Goal: Information Seeking & Learning: Learn about a topic

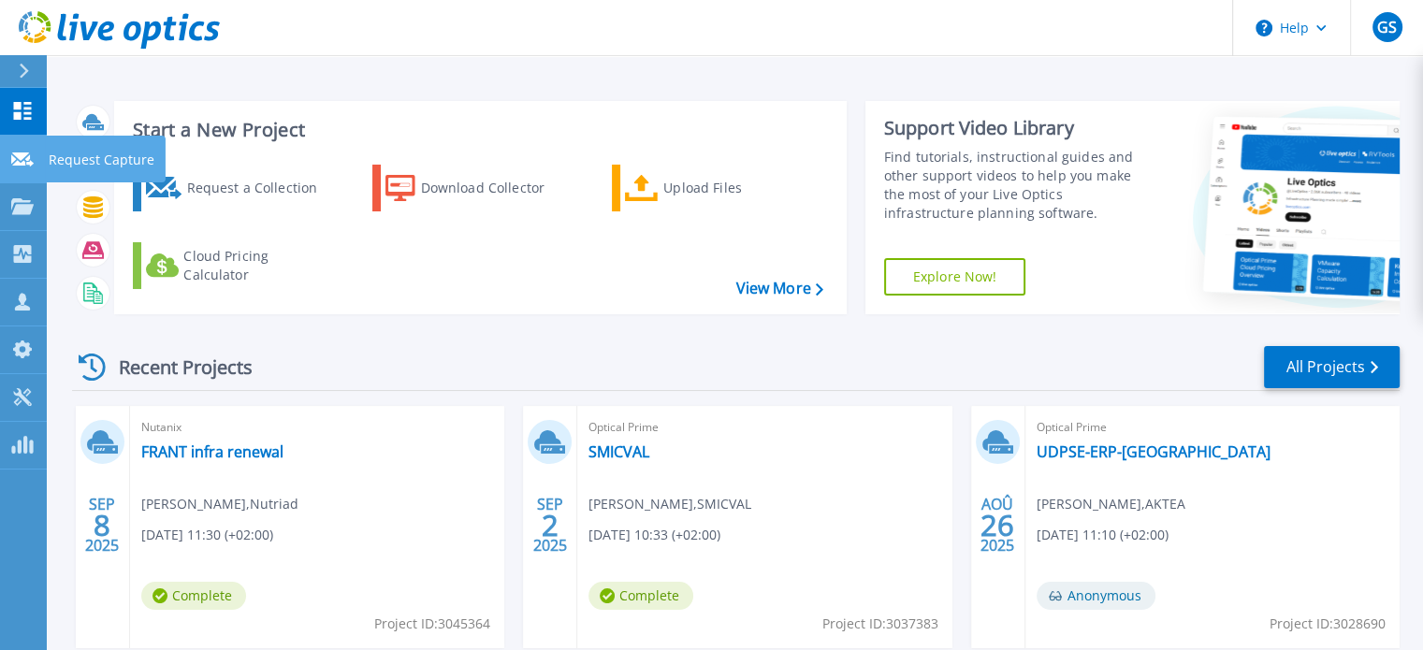
click at [24, 159] on icon at bounding box center [22, 160] width 22 height 14
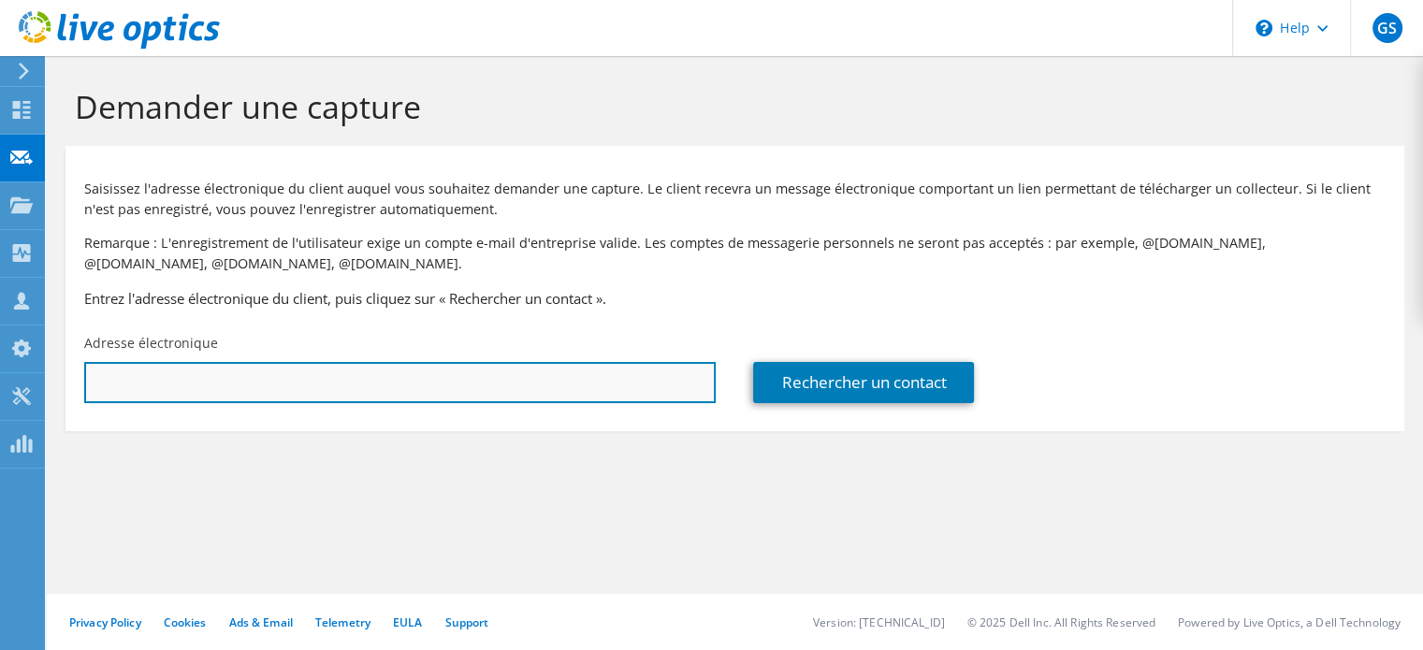
click at [224, 369] on input "text" at bounding box center [400, 382] width 632 height 41
paste input "Peyo LOUBIGNIAC <[EMAIL_ADDRESS][DOMAIN_NAME]>"
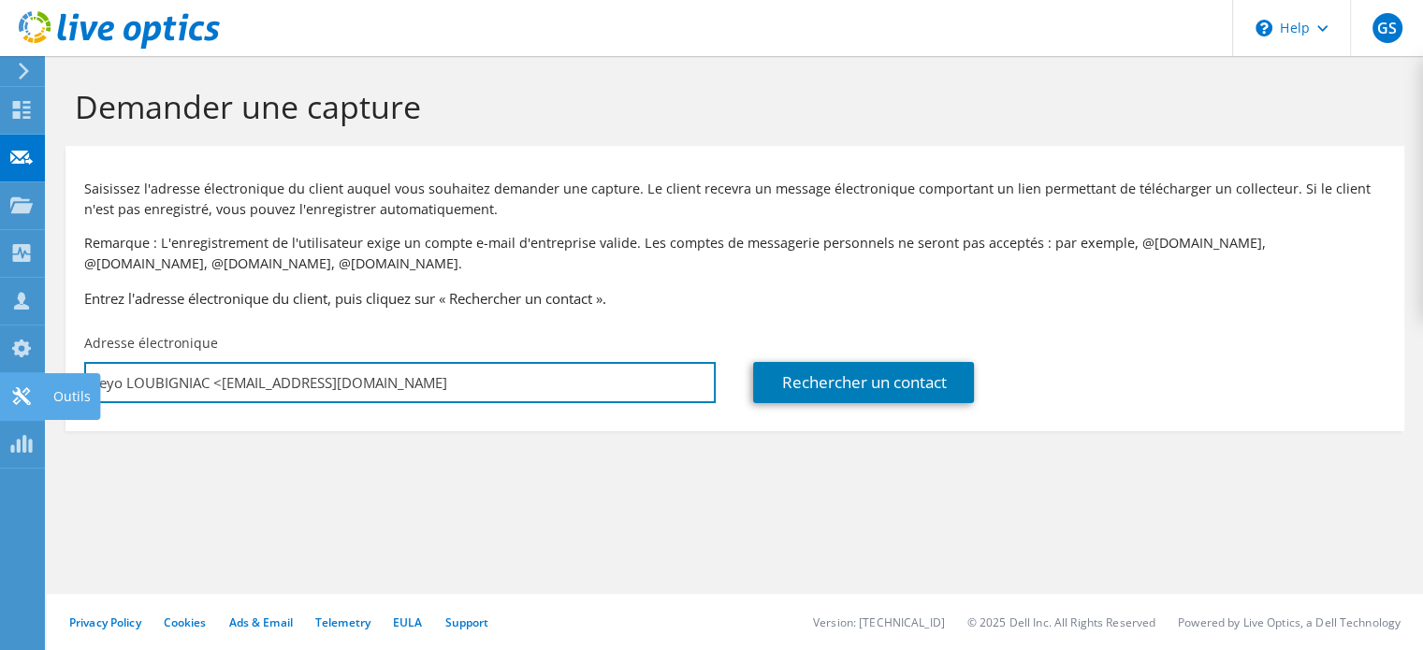
drag, startPoint x: 217, startPoint y: 381, endPoint x: 7, endPoint y: 385, distance: 210.5
click at [7, 385] on div "GS Partenaire gregory senamaud gregory.senamaud@aktea.fr AKTEA My Profile Log O…" at bounding box center [711, 325] width 1423 height 650
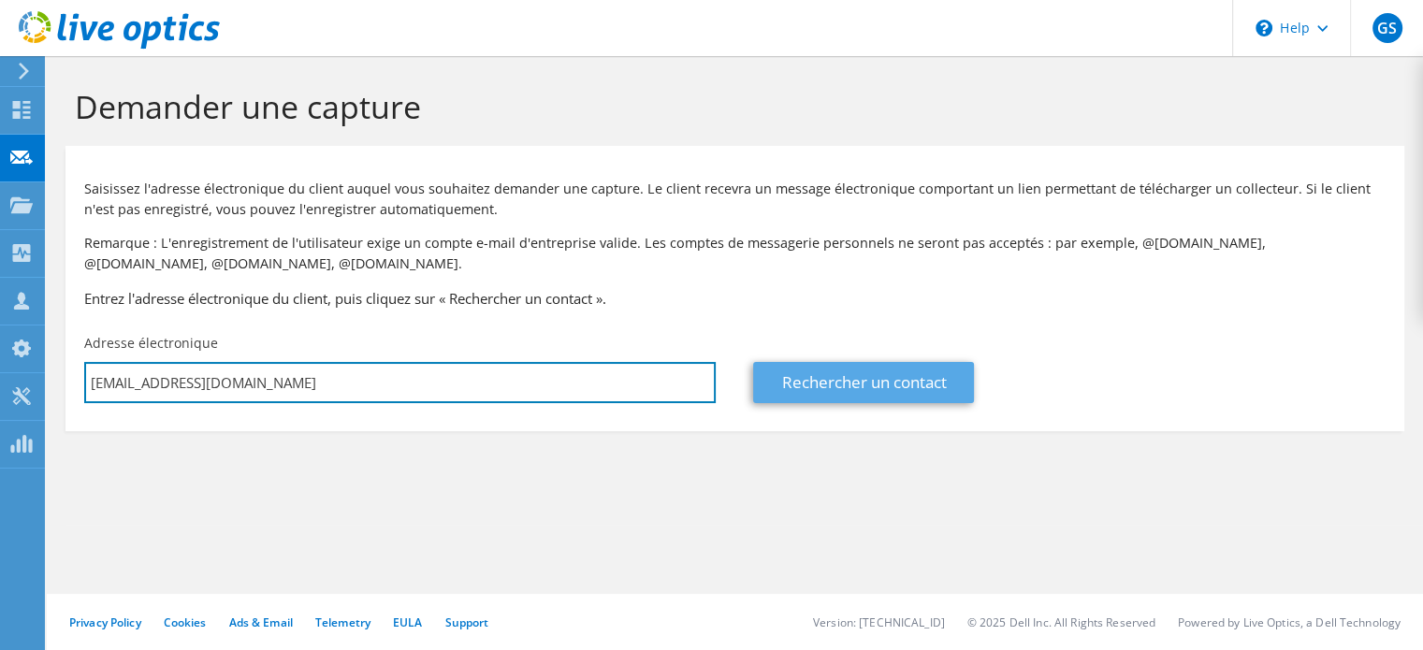
type input "p-loubigniac@urrugne.eus"
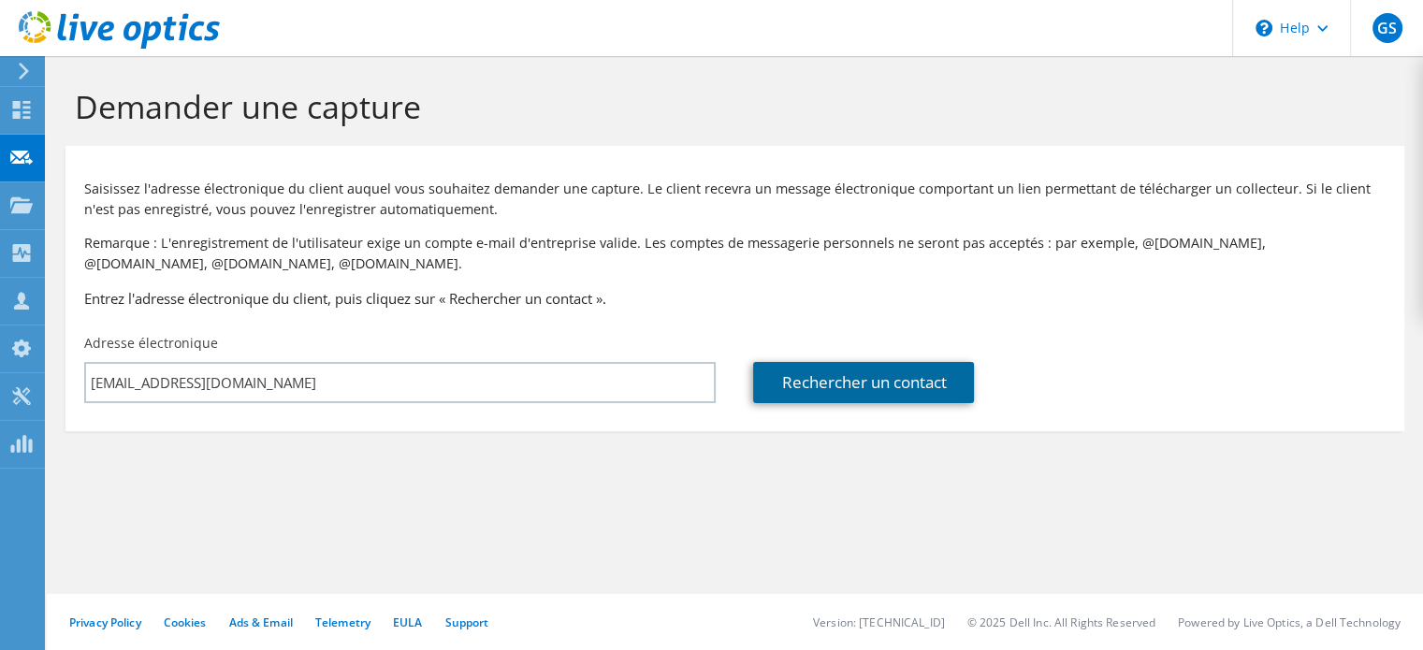
click at [805, 388] on link "Rechercher un contact" at bounding box center [863, 382] width 221 height 41
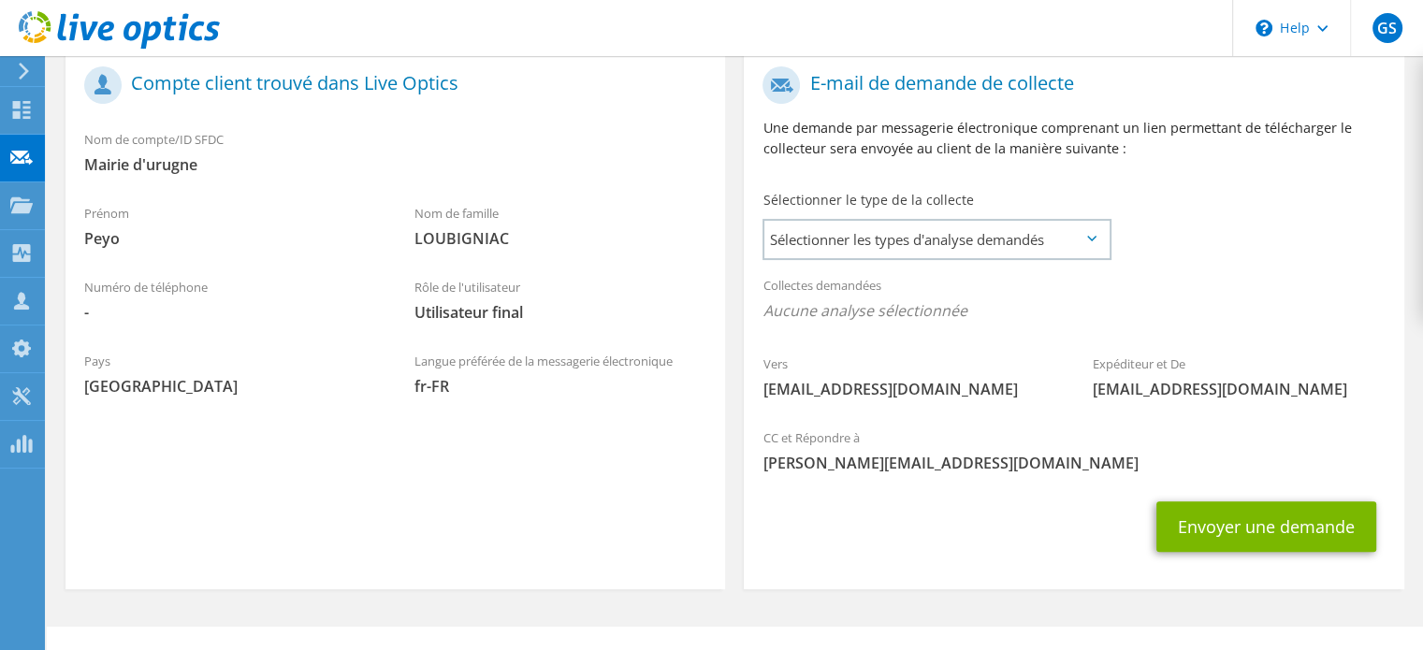
scroll to position [435, 0]
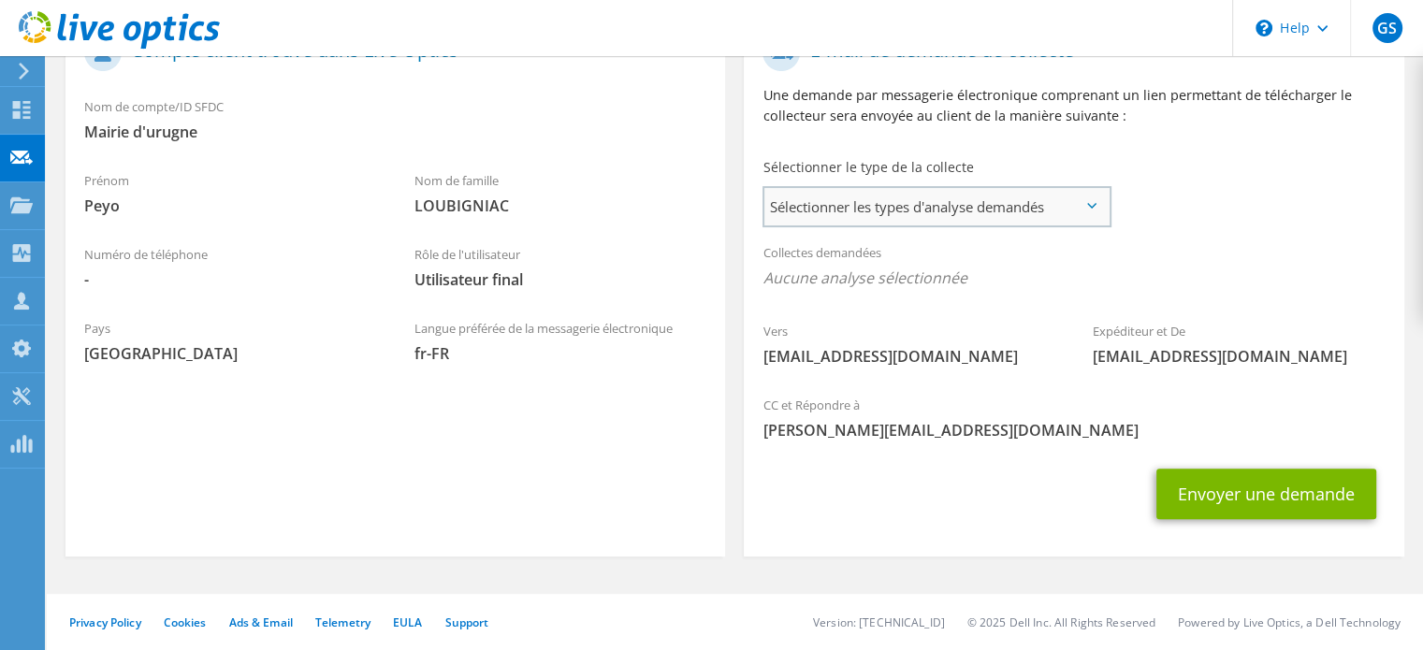
click at [945, 188] on span "Sélectionner les types d'analyse demandés" at bounding box center [936, 206] width 344 height 37
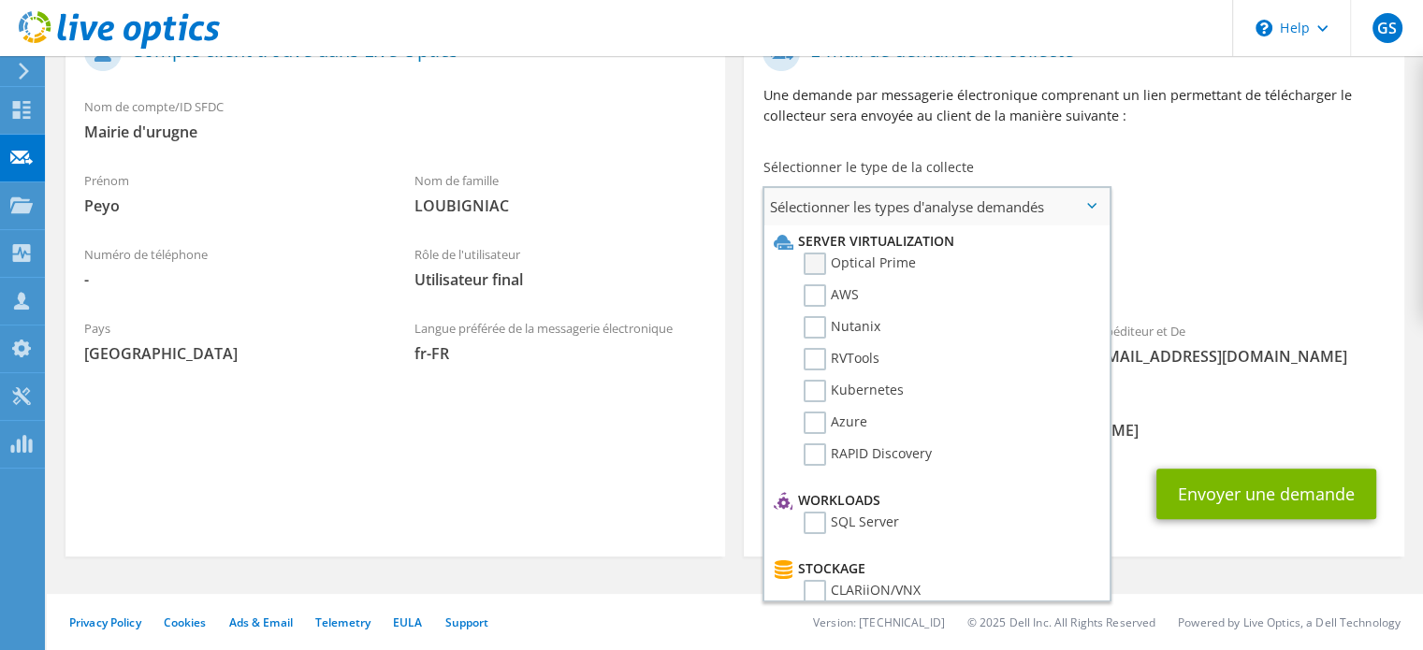
click at [850, 261] on label "Optical Prime" at bounding box center [860, 264] width 112 height 22
click at [0, 0] on input "Optical Prime" at bounding box center [0, 0] width 0 height 0
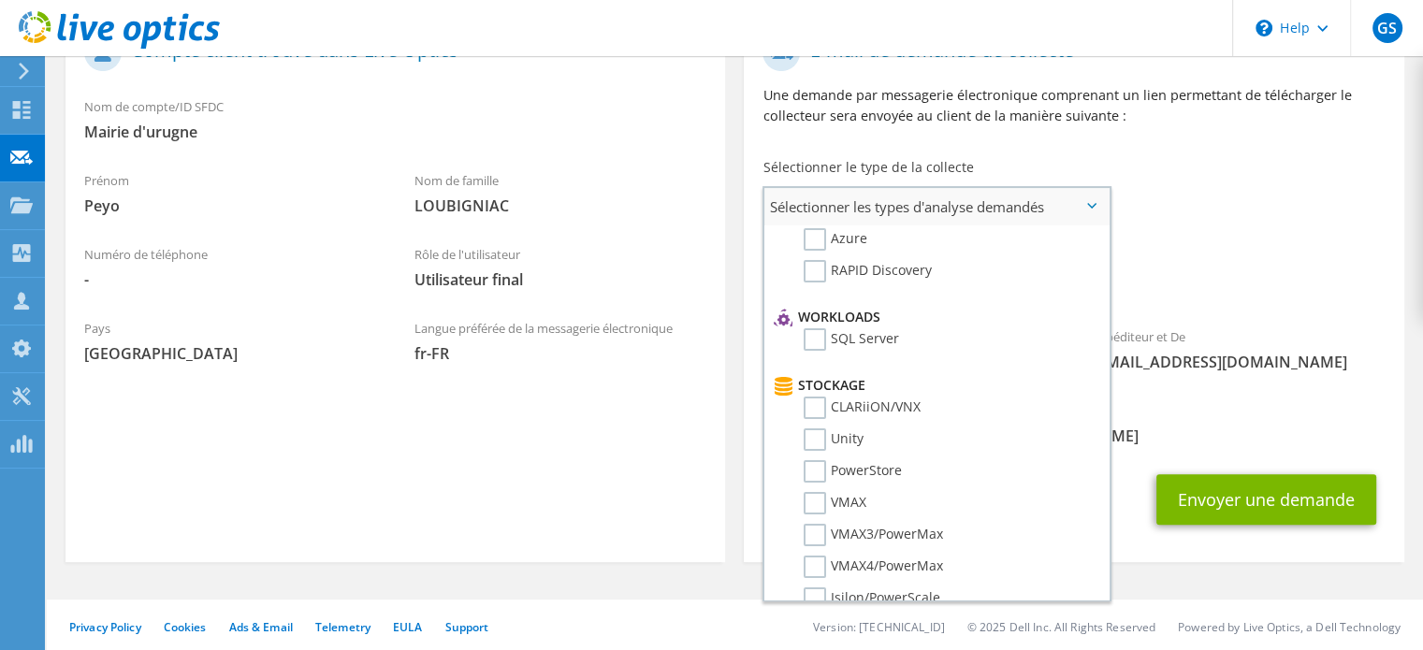
scroll to position [187, 0]
click at [878, 328] on label "SQL Server" at bounding box center [851, 336] width 95 height 22
click at [0, 0] on input "SQL Server" at bounding box center [0, 0] width 0 height 0
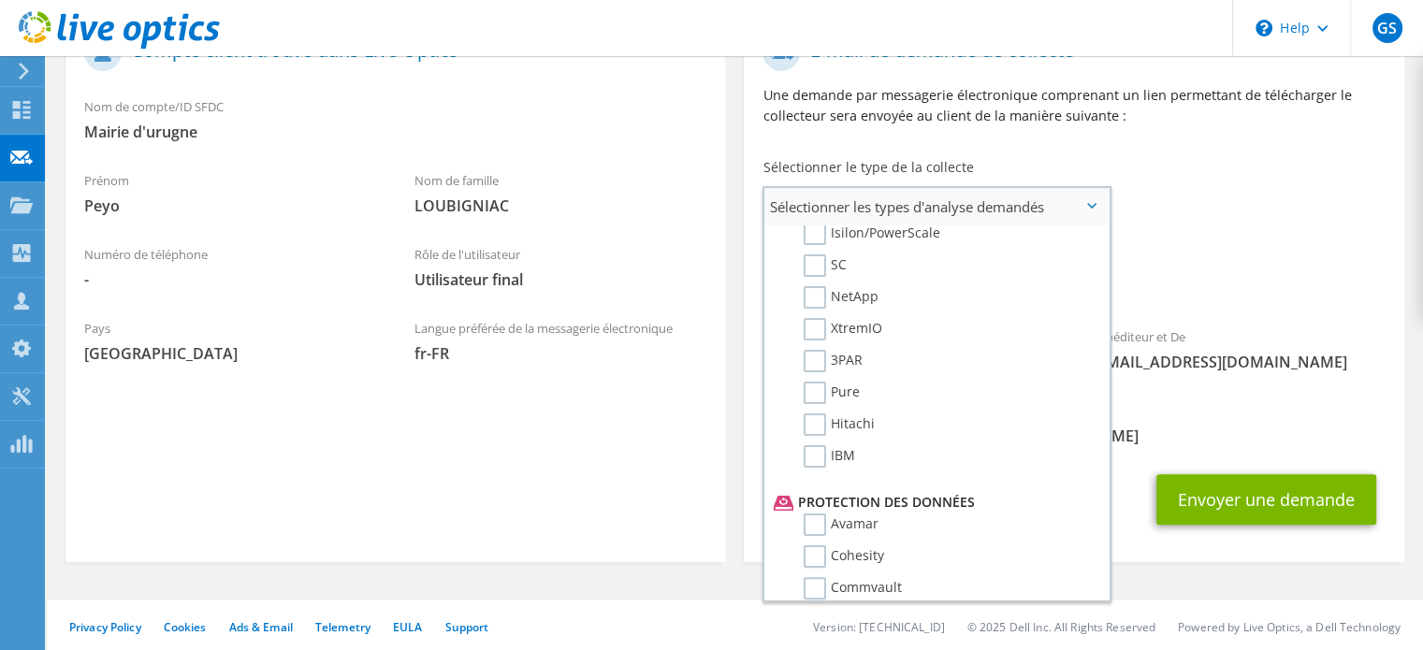
scroll to position [655, 0]
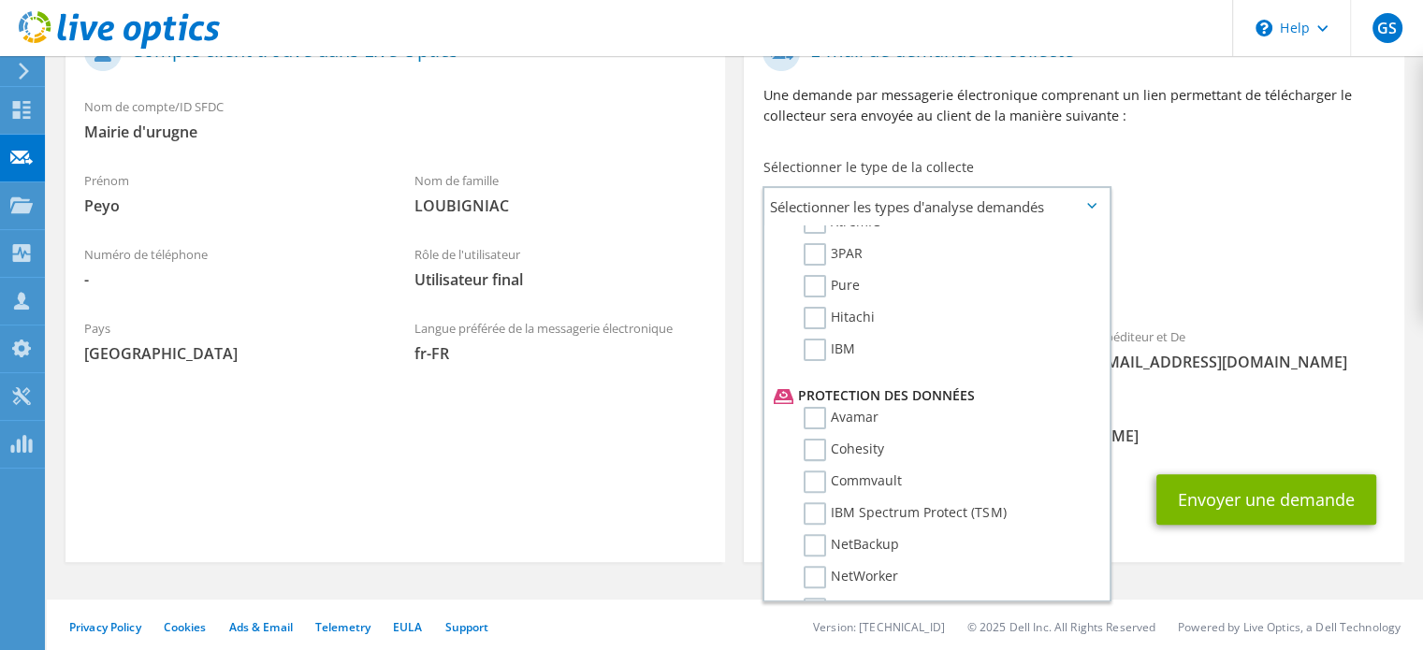
click at [850, 598] on label "Veeam" at bounding box center [838, 609] width 69 height 22
click at [0, 0] on input "Veeam" at bounding box center [0, 0] width 0 height 0
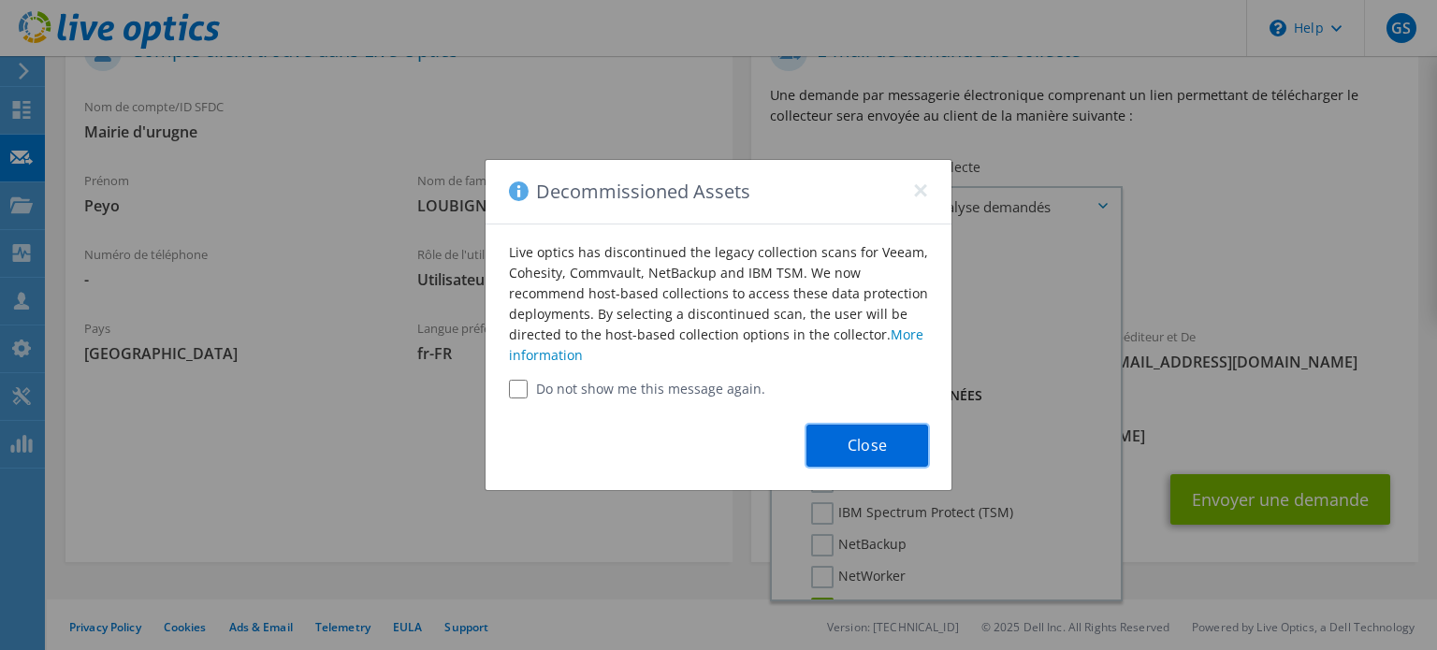
click at [860, 444] on button "Close" at bounding box center [867, 446] width 122 height 42
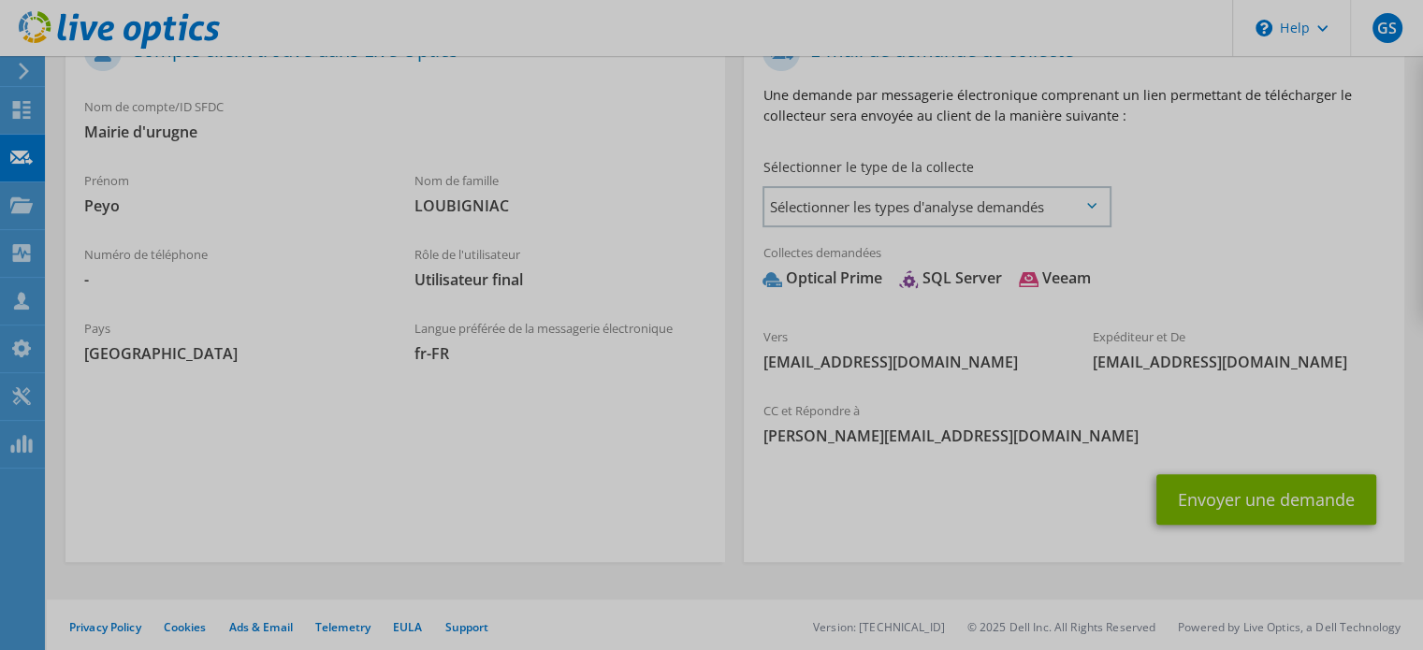
scroll to position [441, 0]
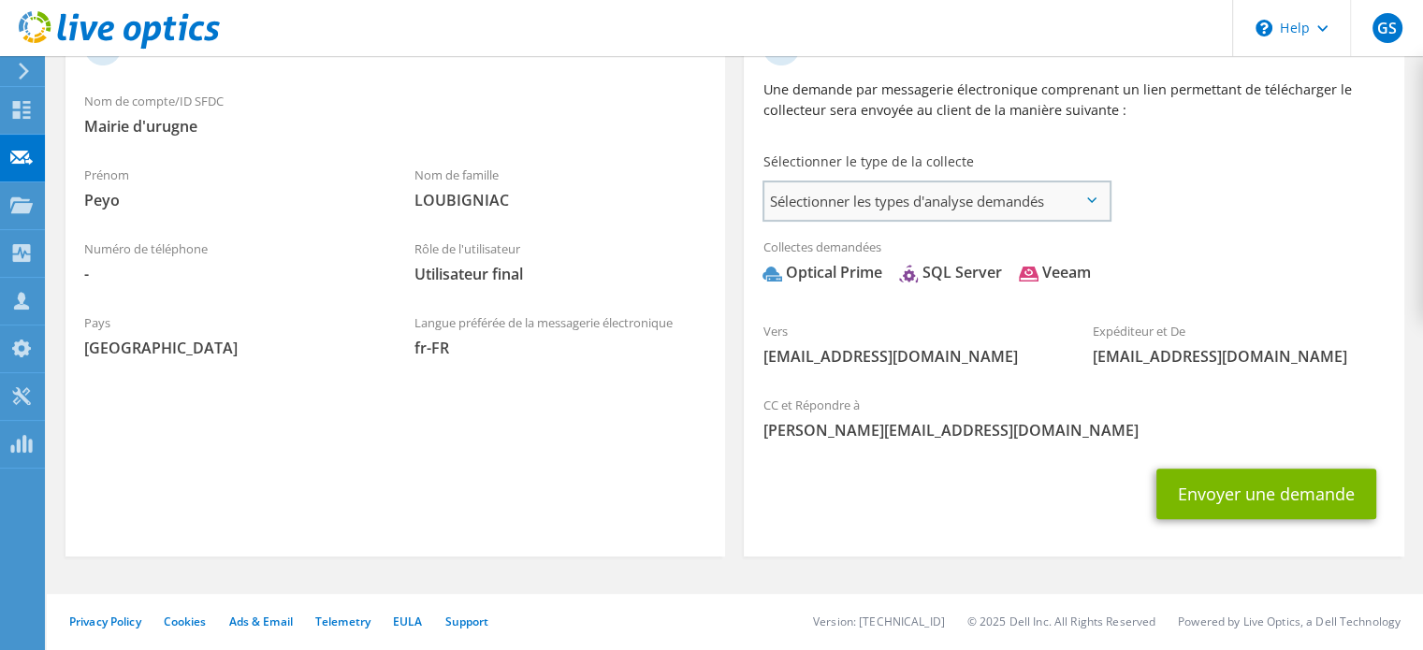
click at [901, 195] on span "Sélectionner les types d'analyse demandés" at bounding box center [936, 200] width 344 height 37
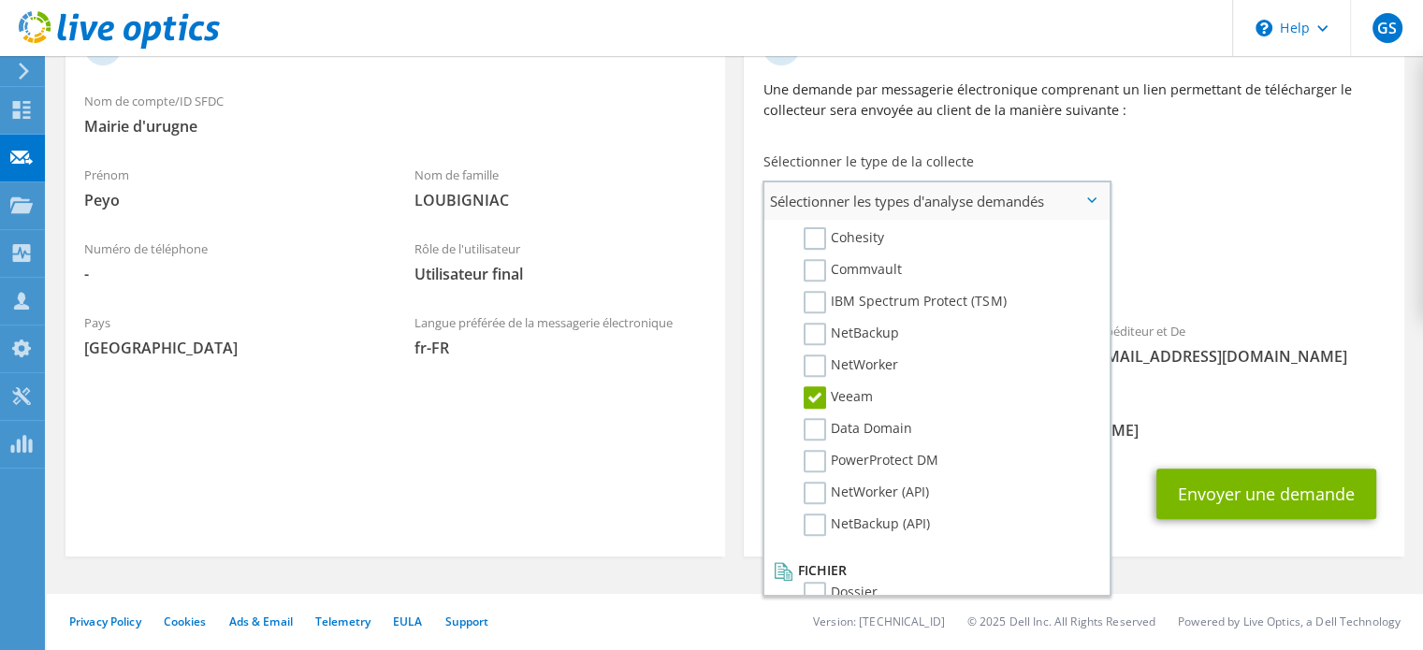
scroll to position [865, 0]
click at [835, 578] on li "Dossier" at bounding box center [934, 594] width 330 height 32
click at [817, 578] on label "Dossier" at bounding box center [841, 589] width 74 height 22
click at [0, 0] on input "Dossier" at bounding box center [0, 0] width 0 height 0
click at [1340, 295] on div "Collectes demandées Aucune analyse sélectionnée Optical Prime SQL Server Veeam …" at bounding box center [1074, 264] width 660 height 75
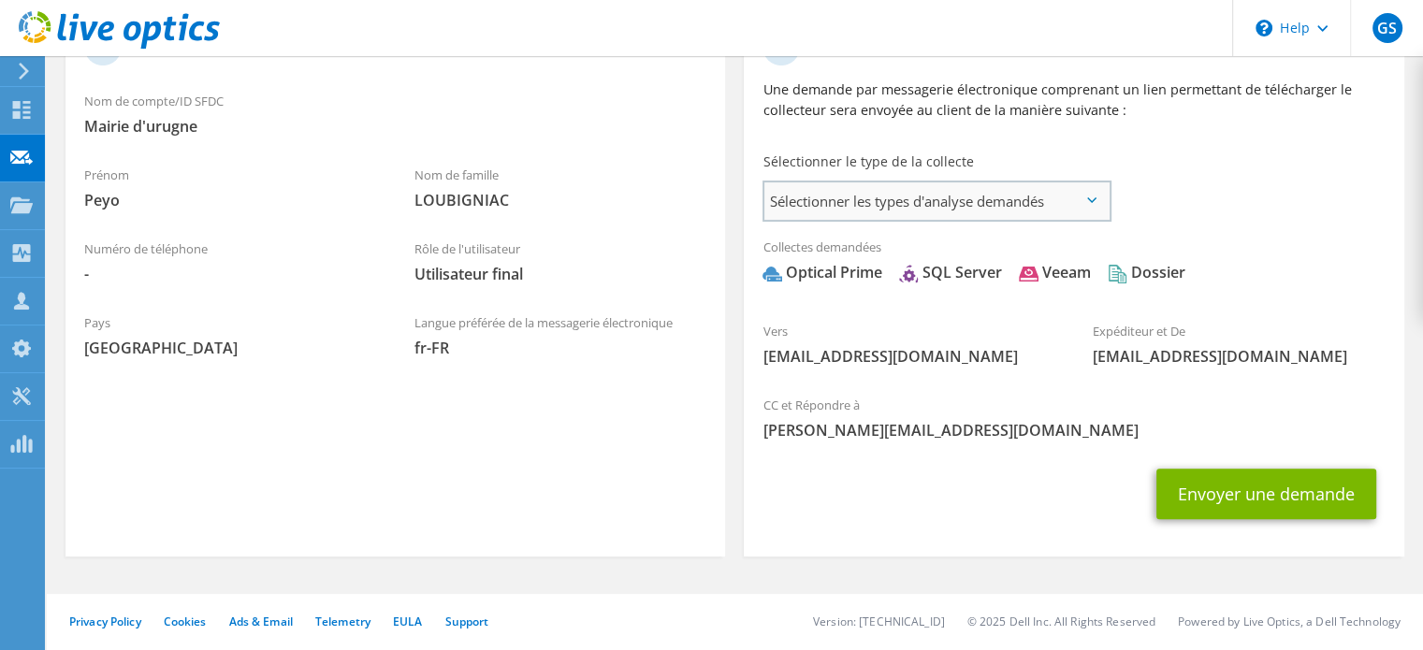
click at [1065, 189] on span "Sélectionner les types d'analyse demandés" at bounding box center [936, 200] width 344 height 37
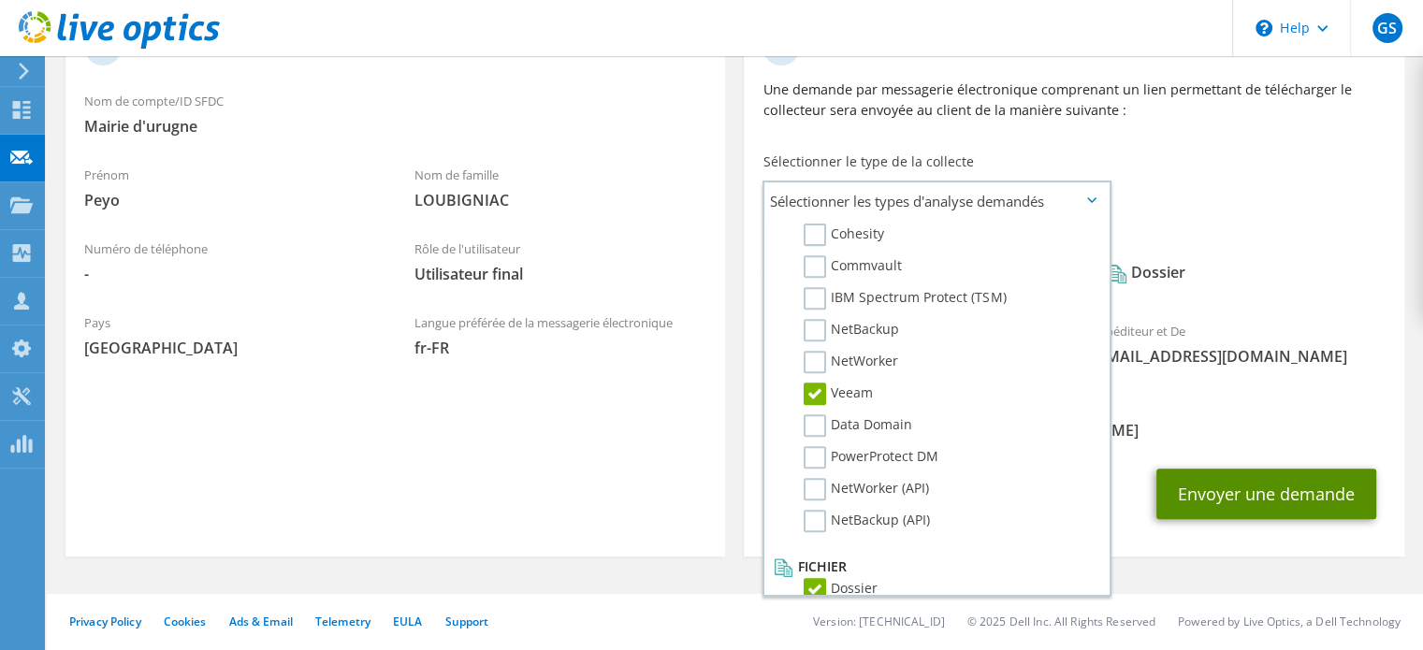
click at [1248, 487] on button "Envoyer une demande" at bounding box center [1266, 494] width 220 height 51
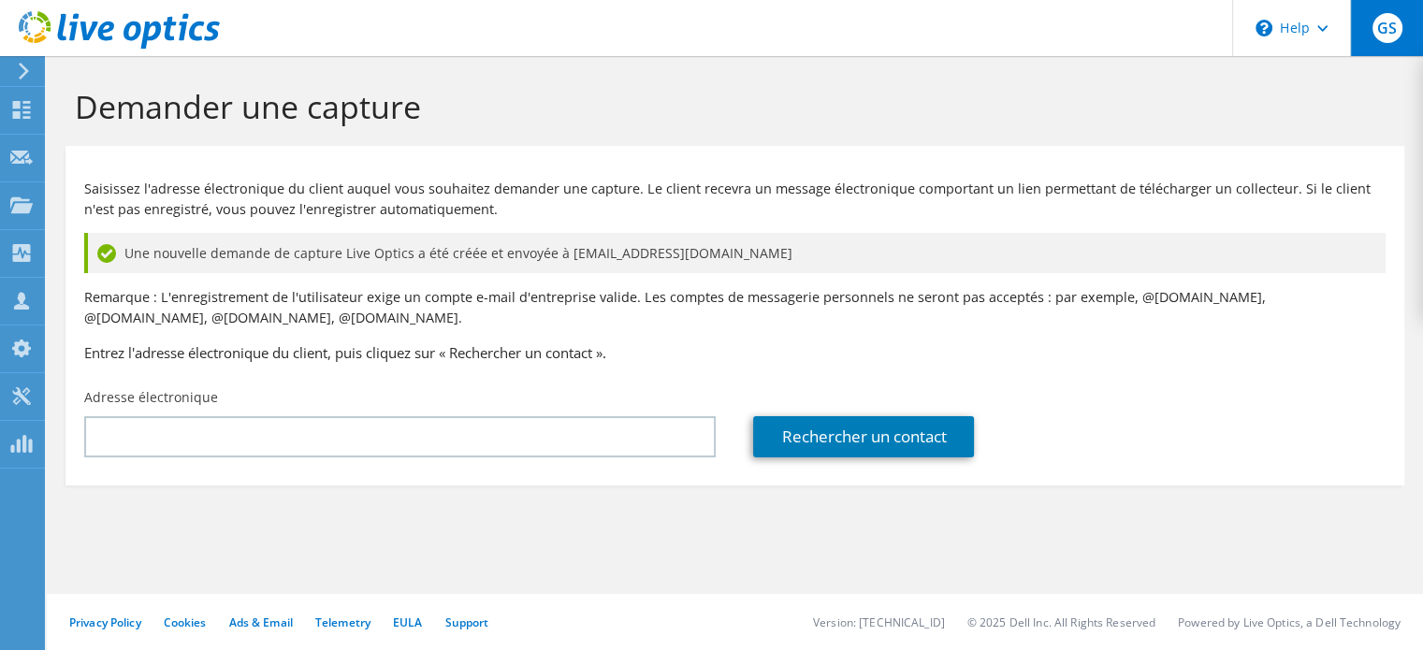
click at [1399, 15] on div "GS" at bounding box center [1386, 28] width 73 height 56
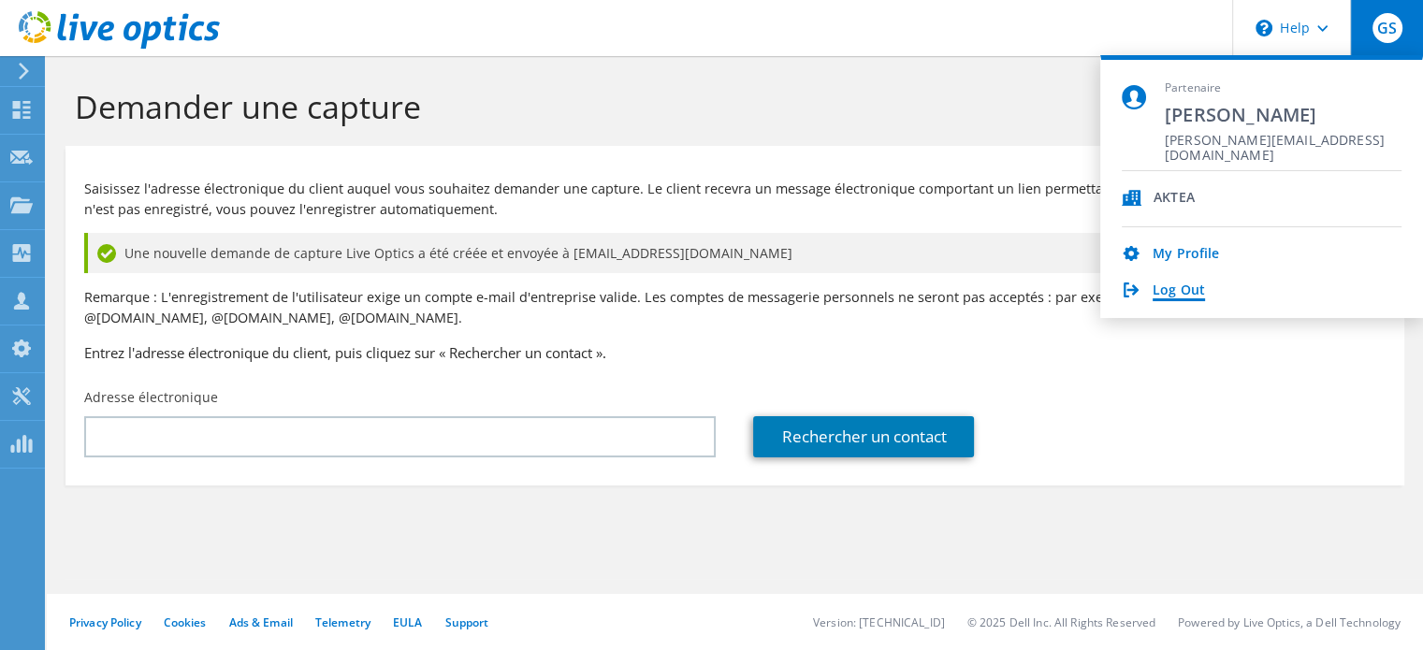
click at [1176, 293] on link "Log Out" at bounding box center [1179, 292] width 52 height 18
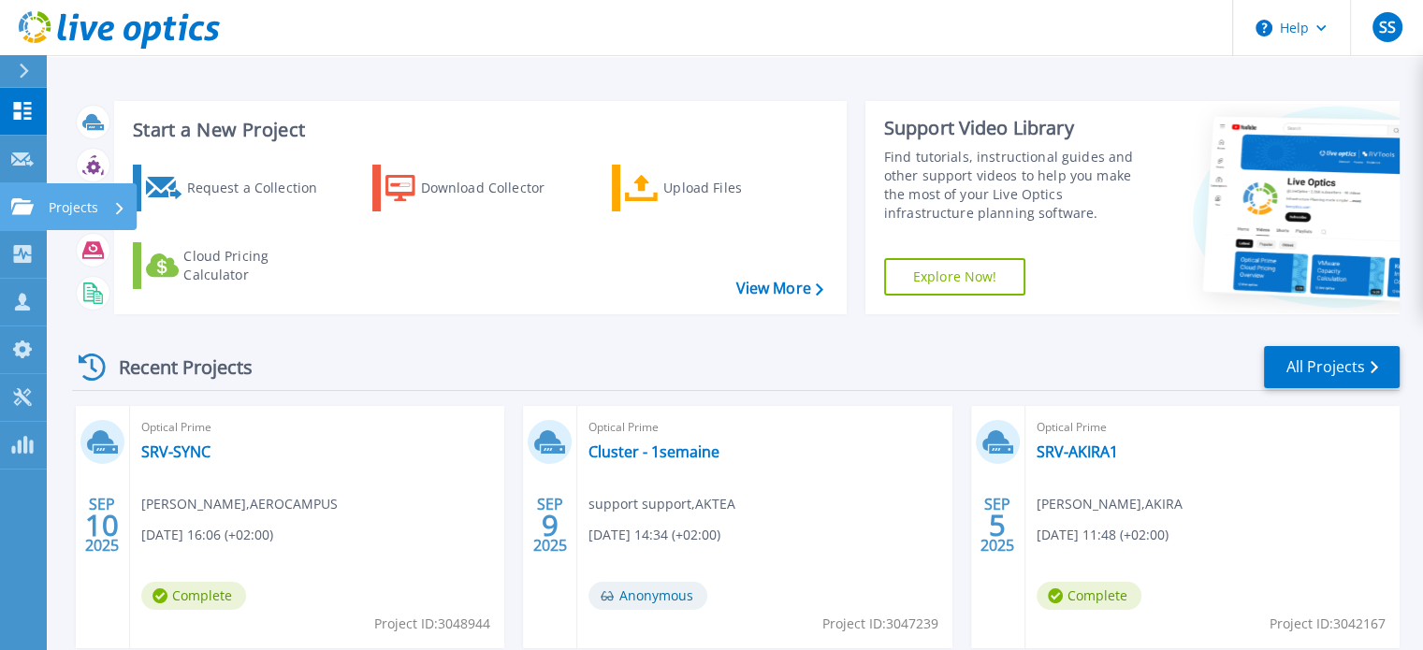
click at [91, 192] on p "Projects" at bounding box center [74, 207] width 50 height 49
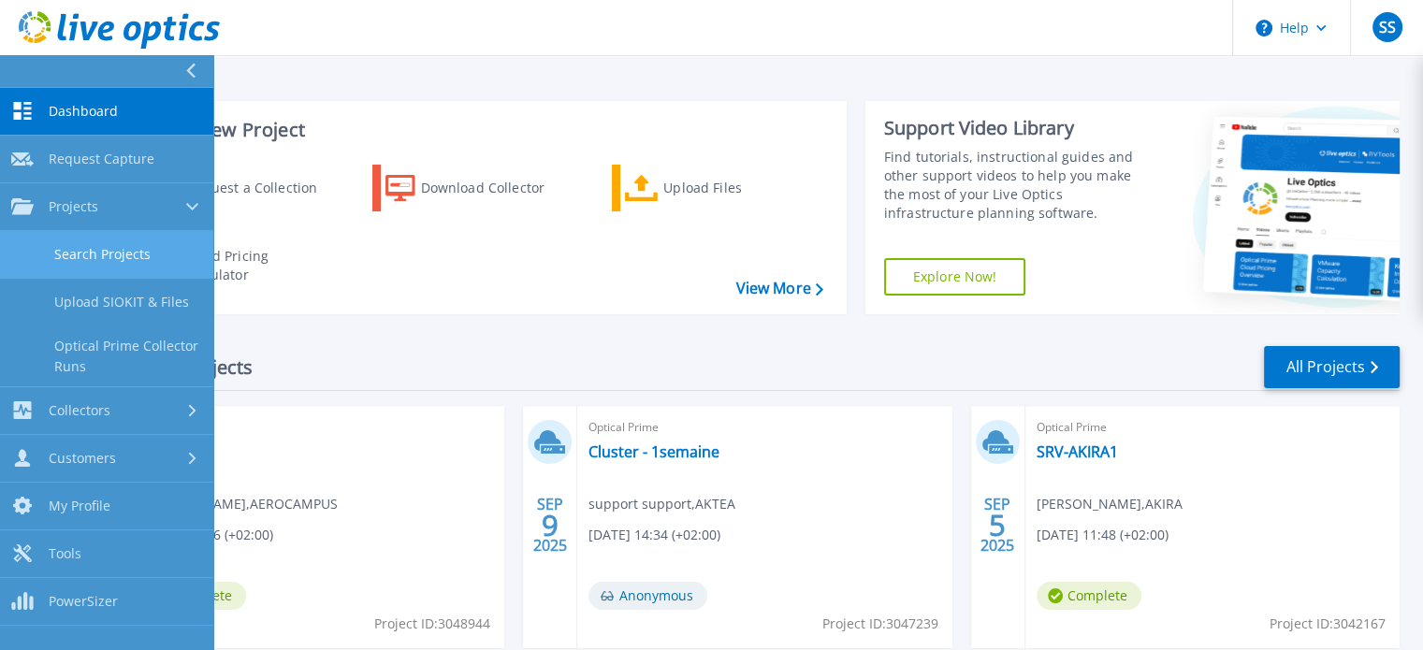
click at [119, 250] on link "Search Projects" at bounding box center [106, 255] width 213 height 48
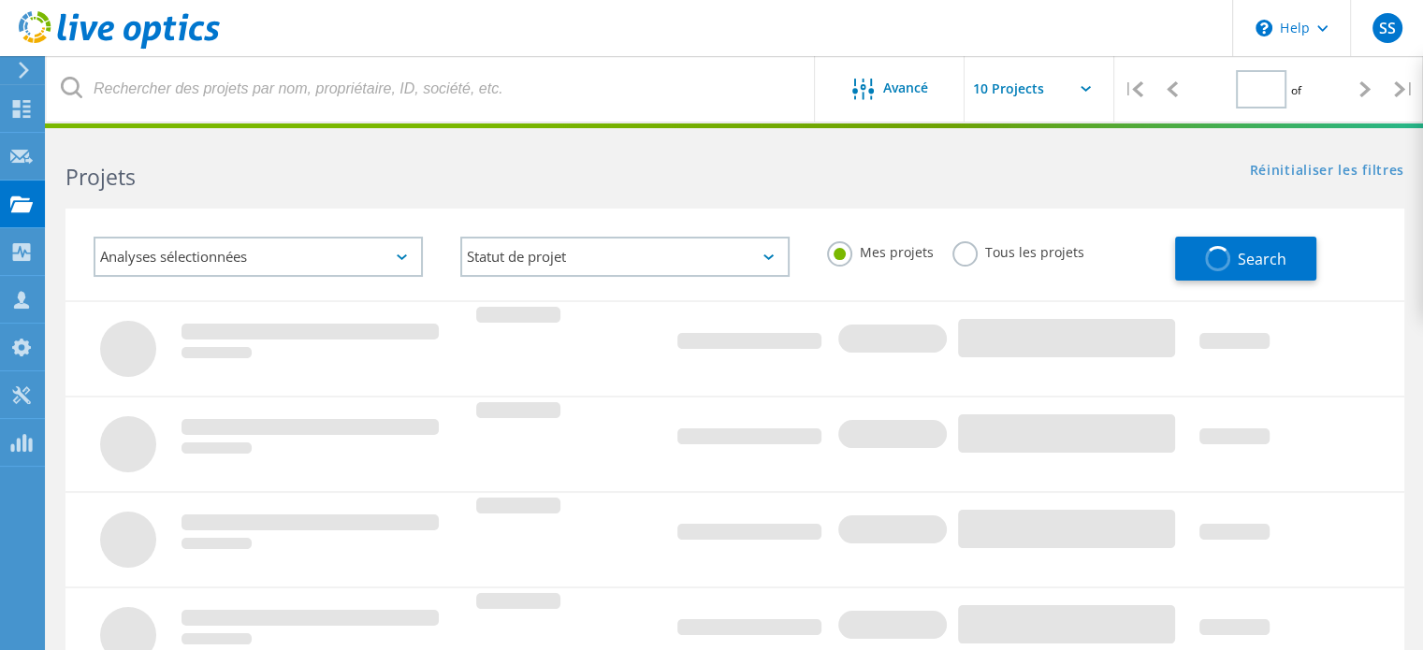
type input "1"
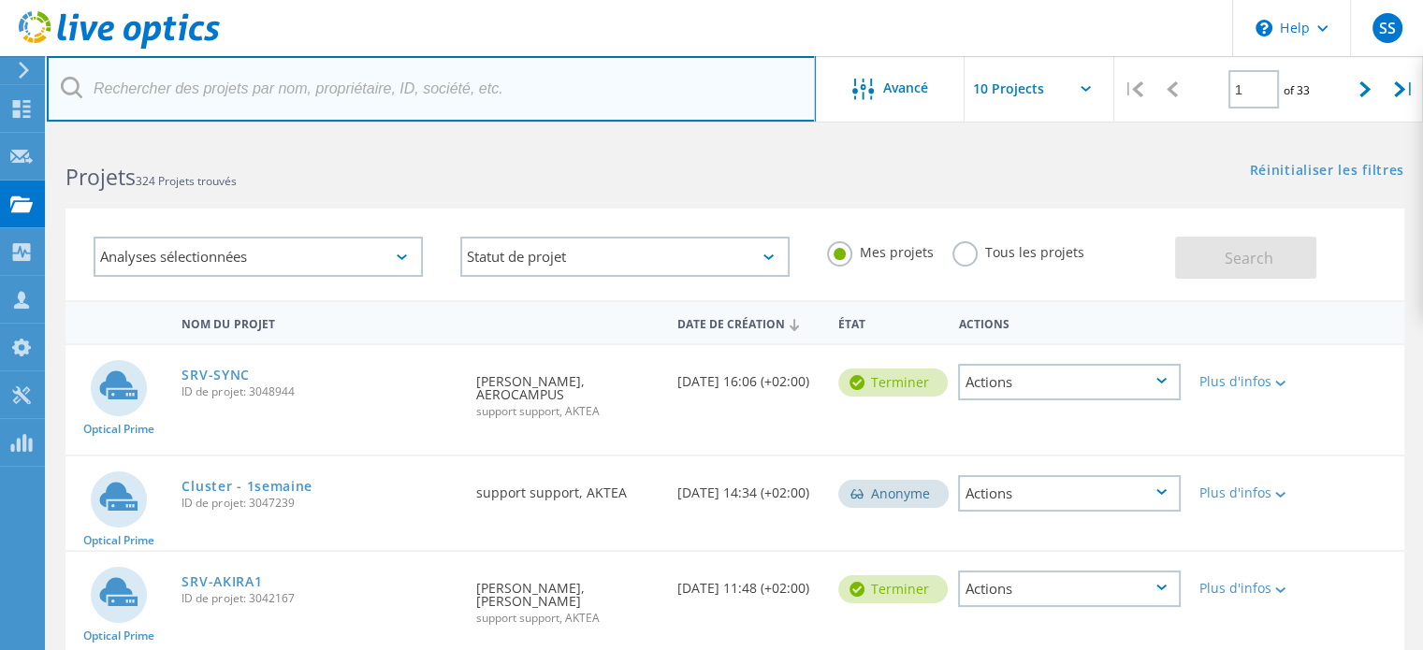
click at [279, 86] on input "text" at bounding box center [431, 88] width 769 height 65
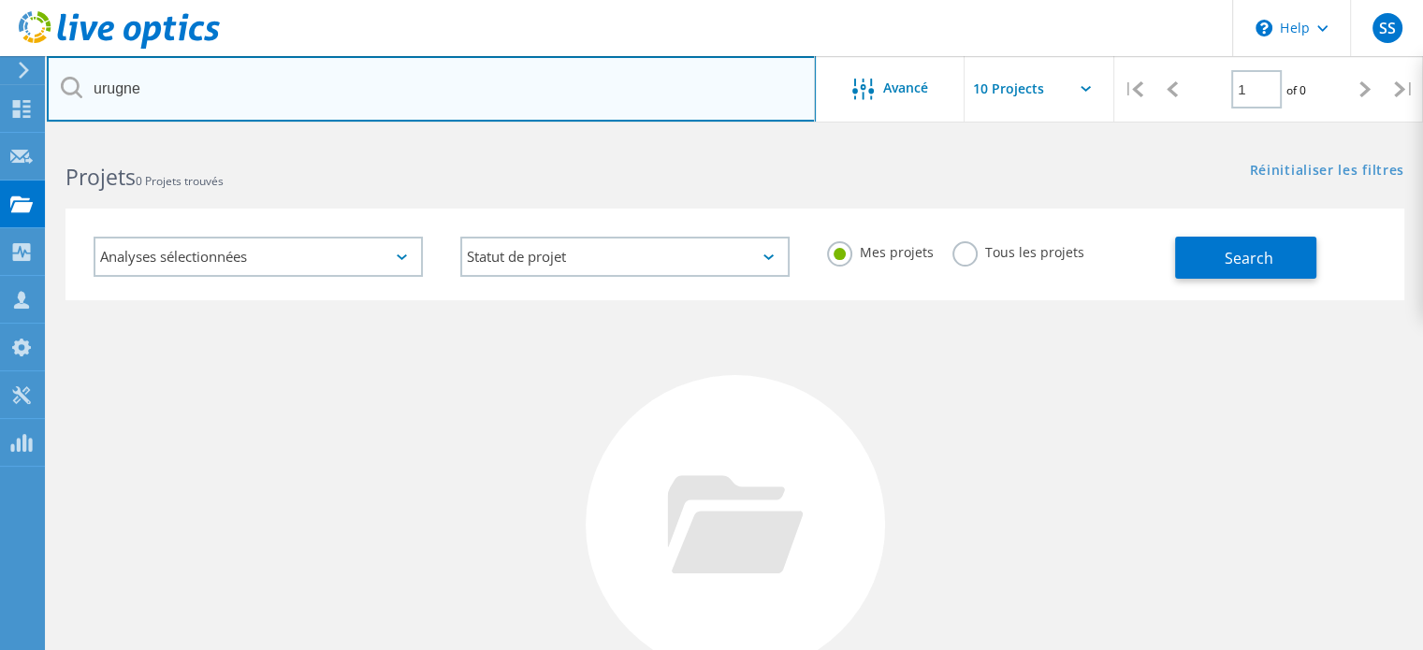
type input "urugne"
drag, startPoint x: 187, startPoint y: 66, endPoint x: 36, endPoint y: 63, distance: 151.6
click at [36, 136] on div "\n Help Explore Helpful Articles Contact Support SS Partenaire support support …" at bounding box center [711, 499] width 1423 height 726
click at [136, 68] on input "urugne" at bounding box center [431, 88] width 769 height 65
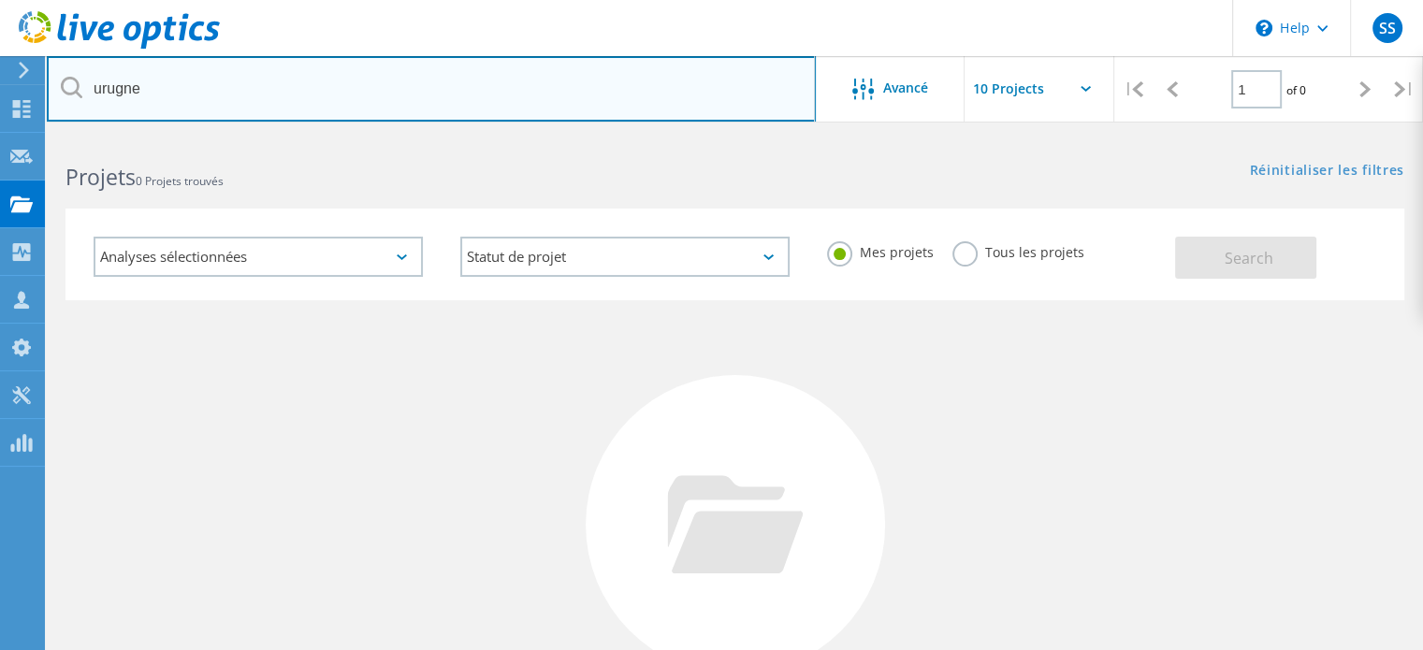
click at [136, 68] on input "urugne" at bounding box center [431, 88] width 769 height 65
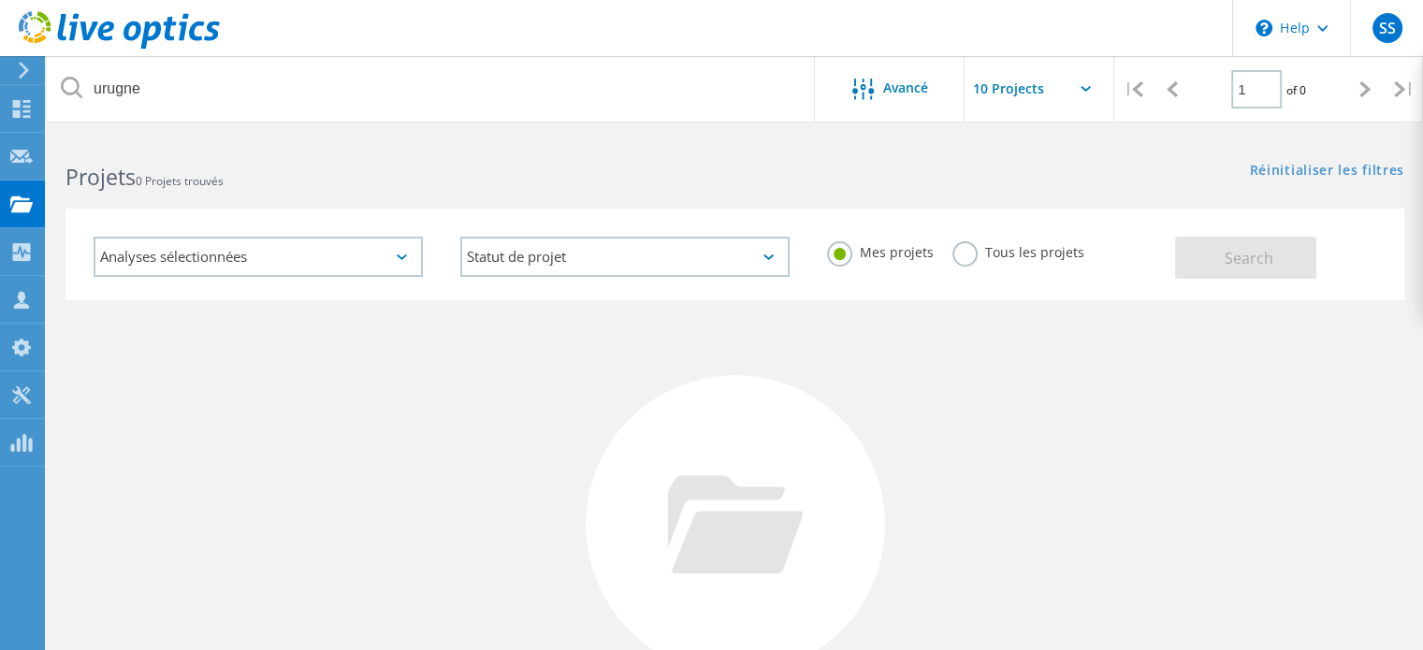
click at [1029, 93] on input "text" at bounding box center [1058, 88] width 187 height 65
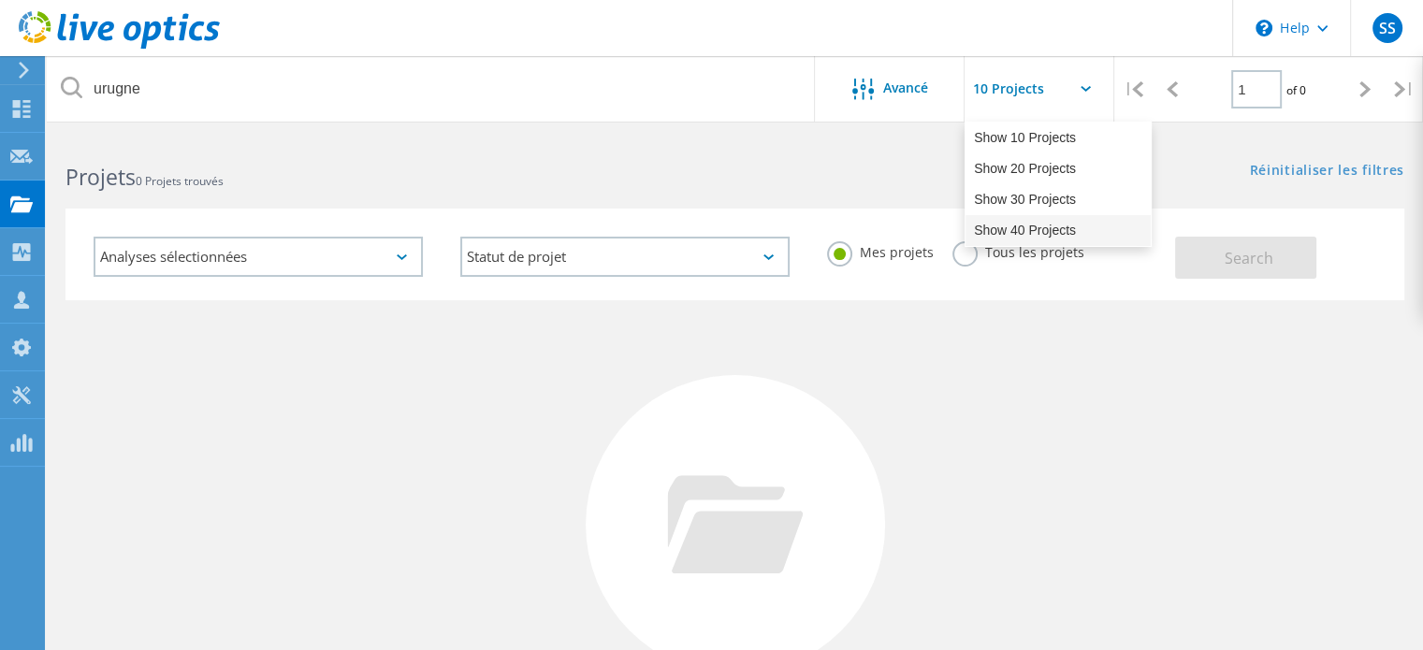
click at [1037, 232] on div "Show 40 Projects" at bounding box center [1058, 230] width 185 height 31
type input "Show 40 Projects"
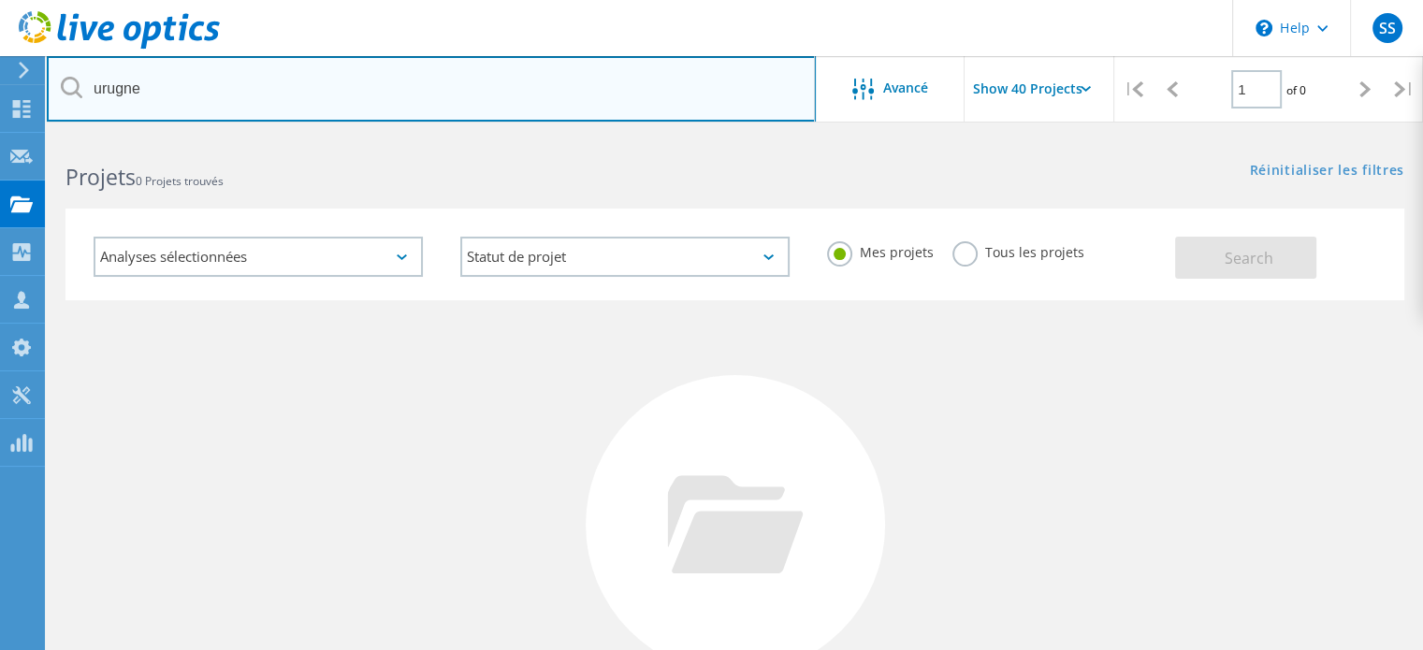
click at [257, 85] on input "urugne" at bounding box center [431, 88] width 769 height 65
type input "urrugne"
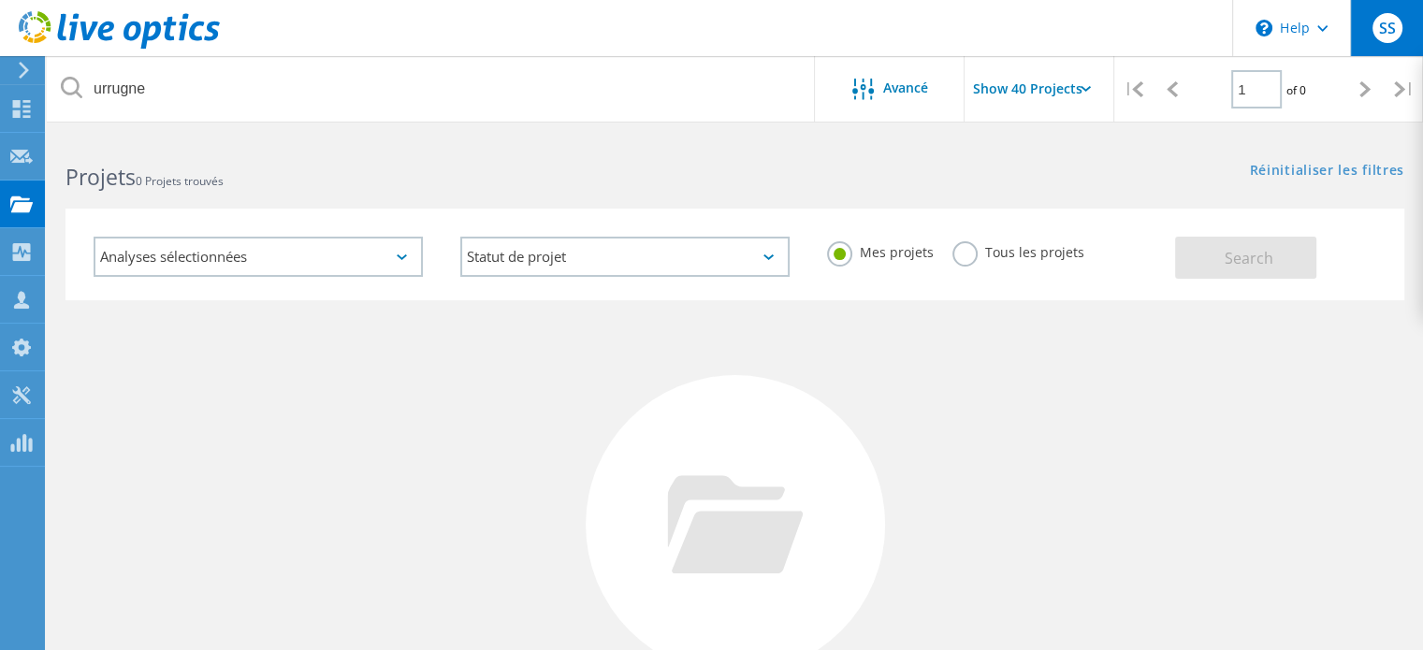
click at [1388, 35] on span "SS" at bounding box center [1386, 28] width 17 height 15
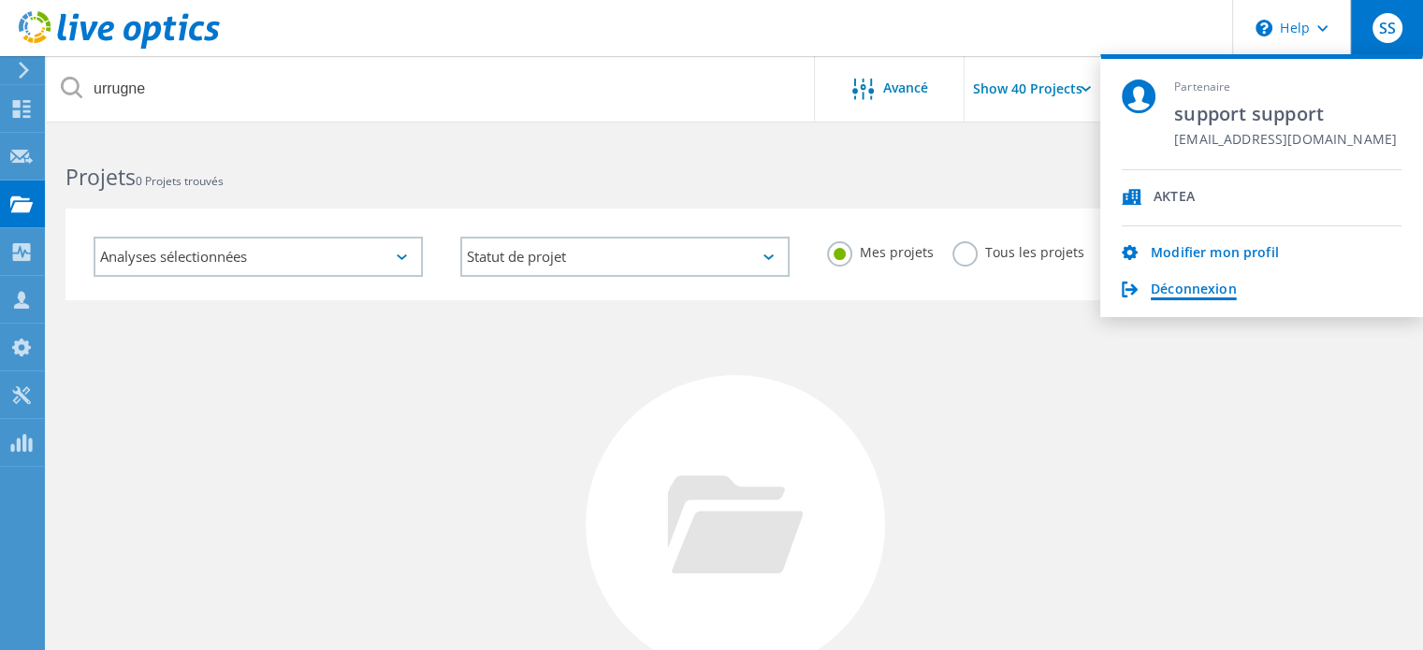
click at [1164, 285] on link "Déconnexion" at bounding box center [1194, 291] width 86 height 18
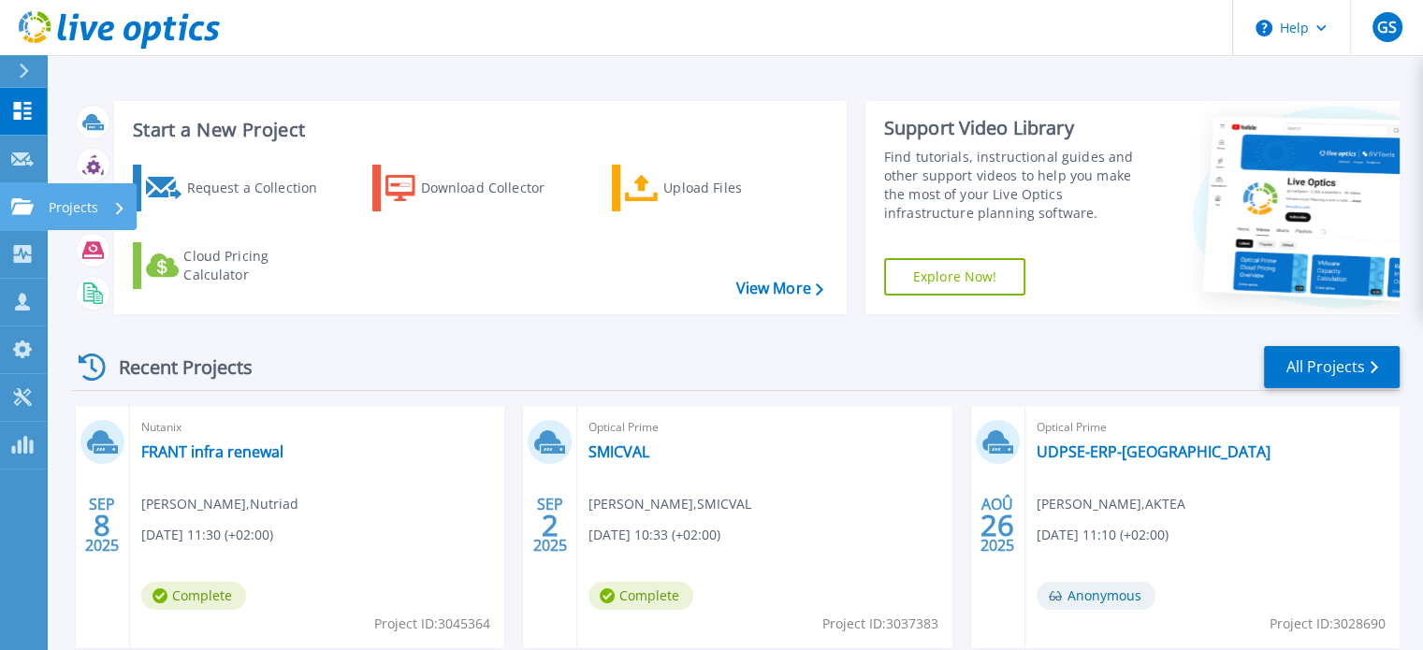
click at [58, 210] on p "Projects" at bounding box center [74, 207] width 50 height 49
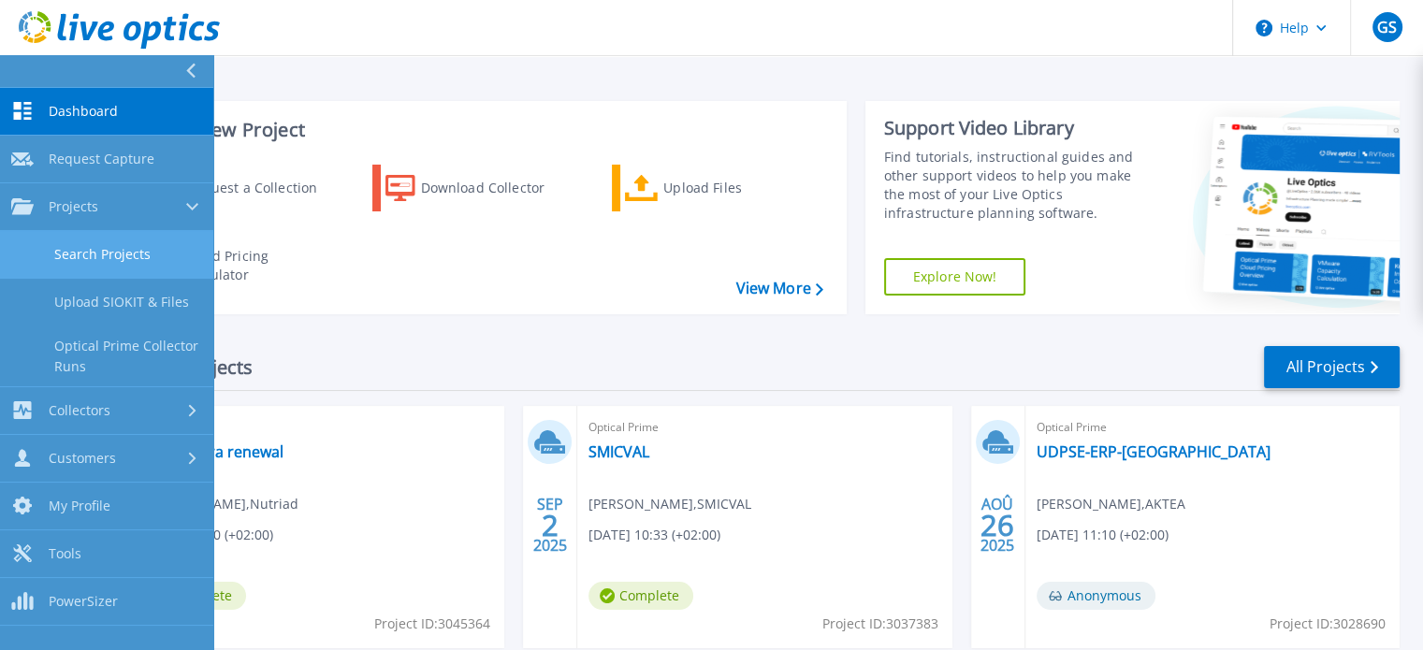
click at [138, 255] on link "Search Projects" at bounding box center [106, 255] width 213 height 48
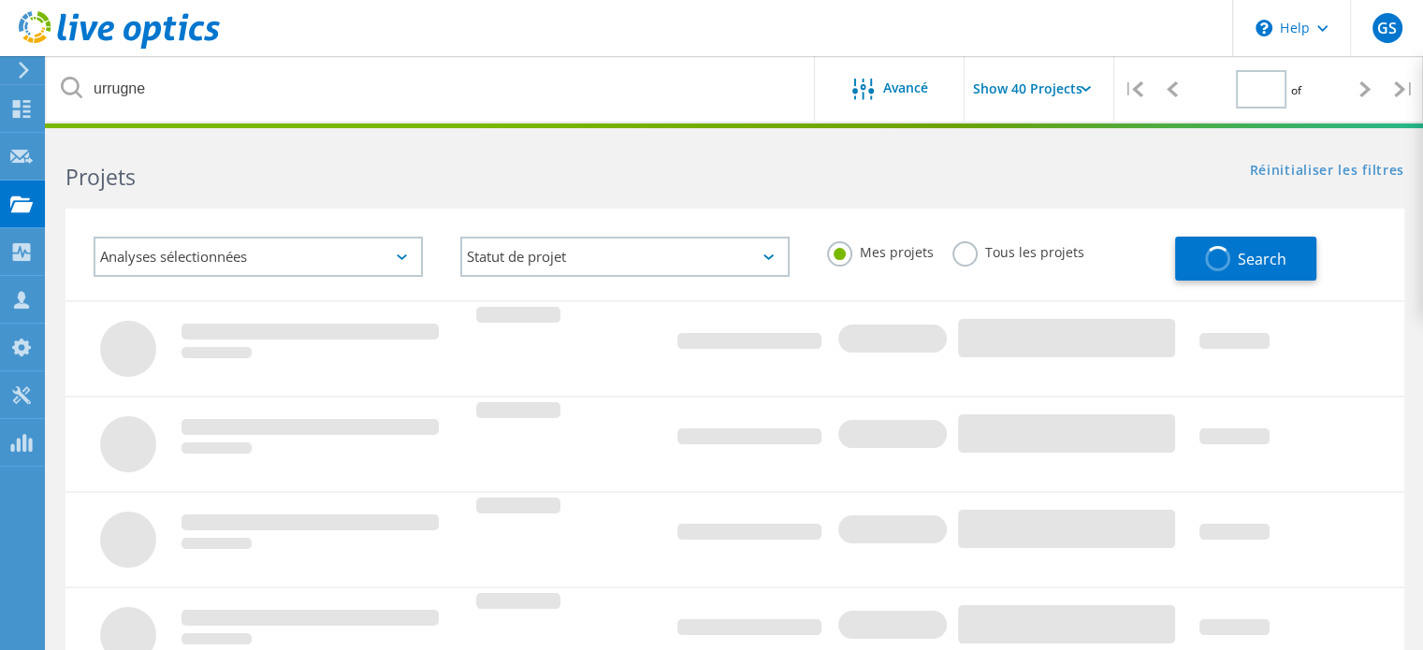
type input "1"
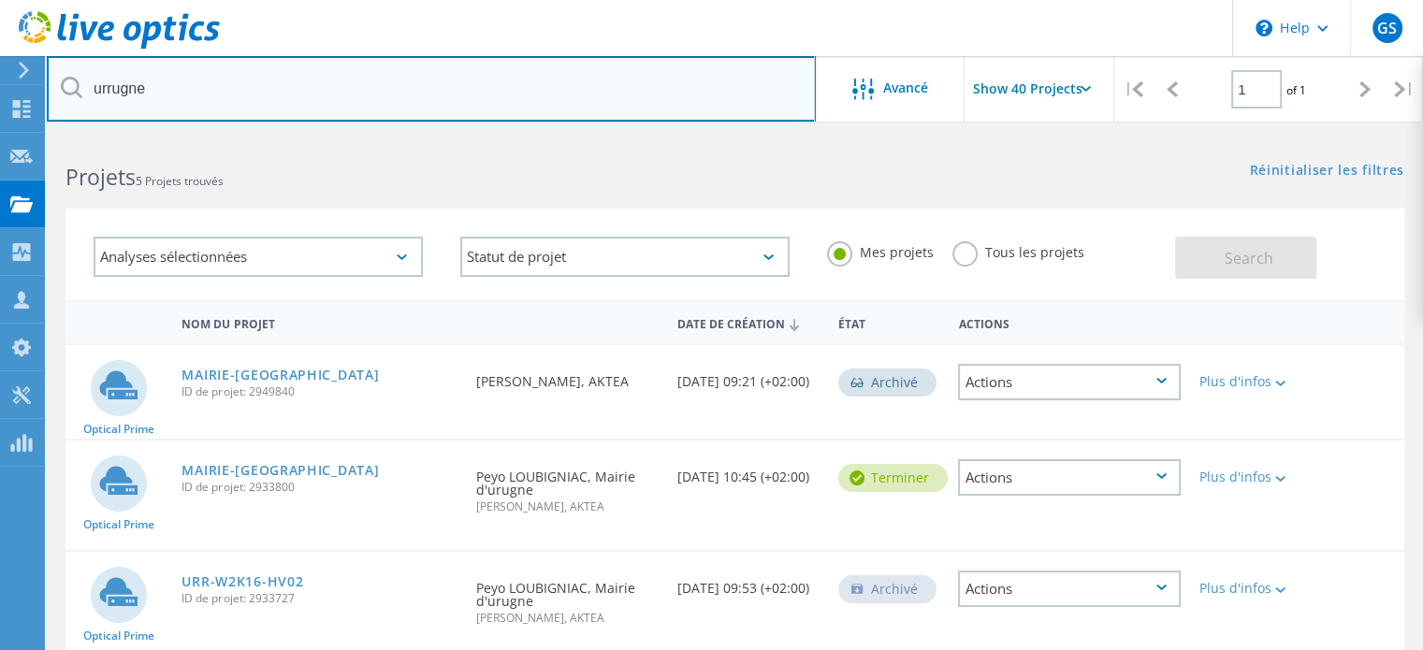
click at [232, 96] on input "urrugne" at bounding box center [431, 88] width 769 height 65
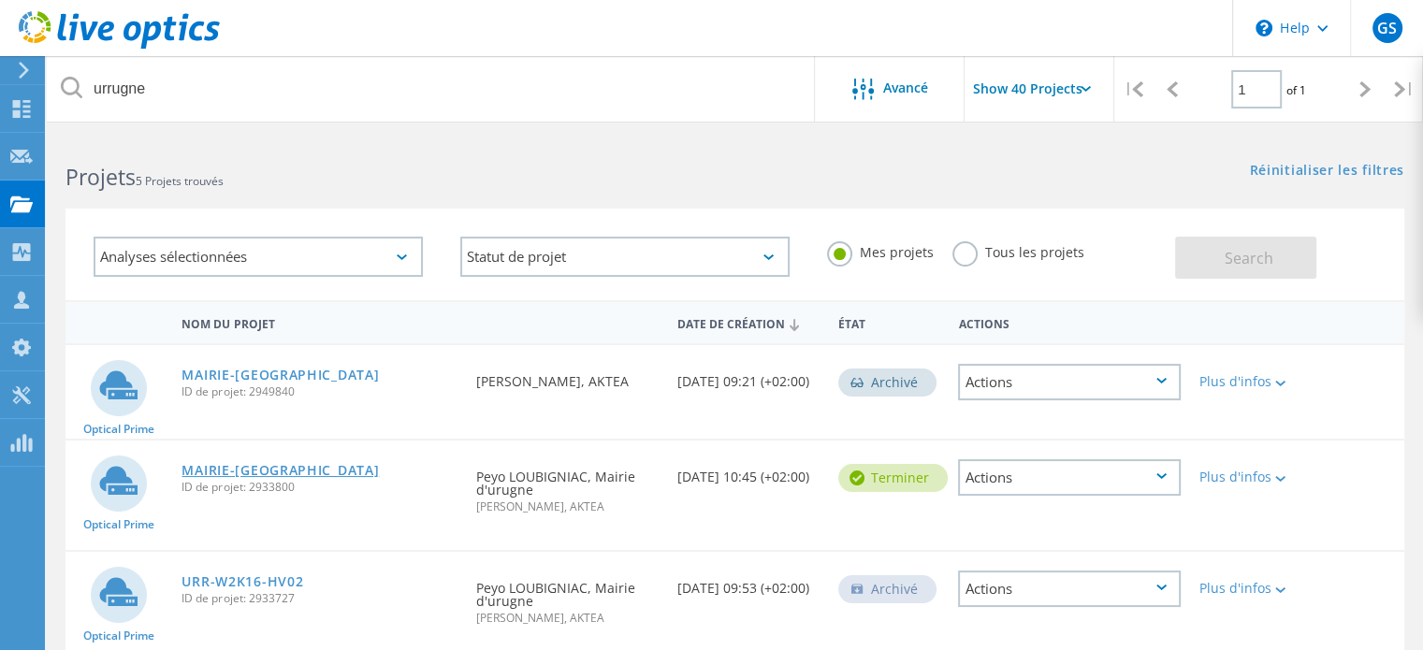
click at [262, 473] on link "MAIRIE-[GEOGRAPHIC_DATA]" at bounding box center [280, 470] width 197 height 13
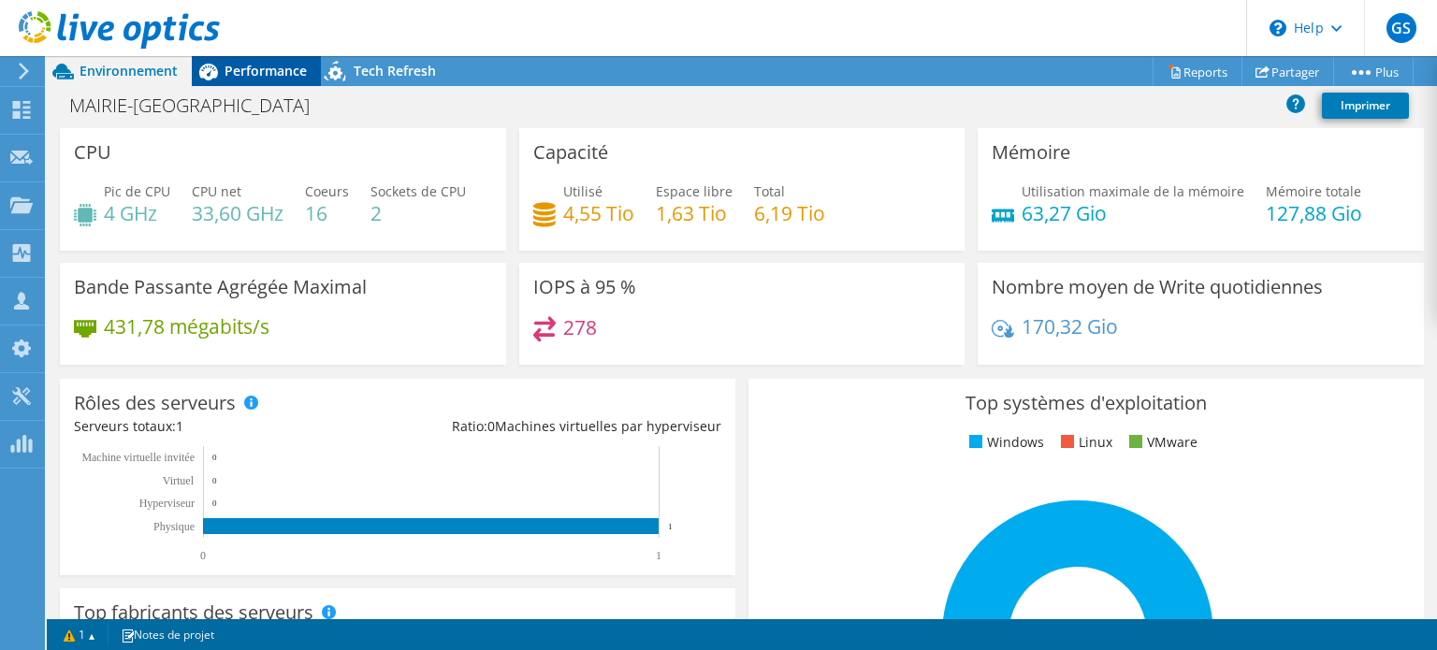
click at [264, 70] on span "Performance" at bounding box center [266, 71] width 82 height 18
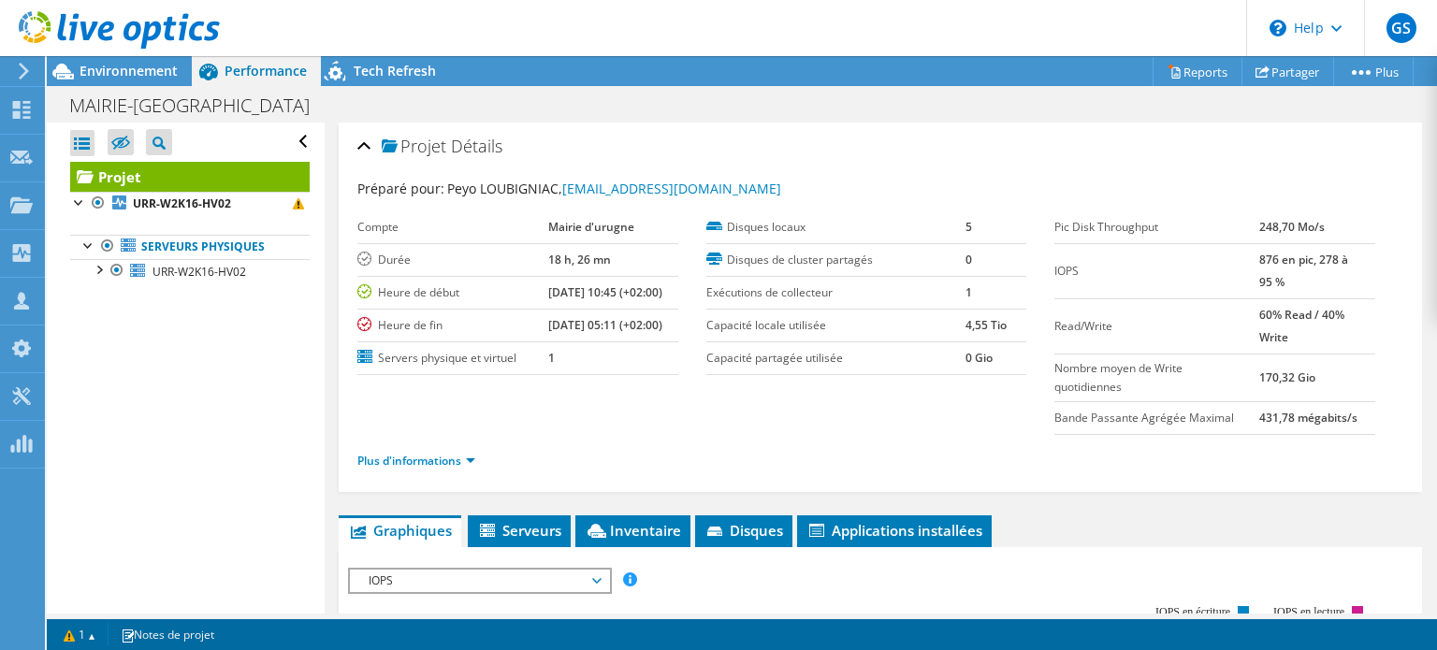
click at [204, 326] on div "Ouvrir tout Fermer tout Masquer les nœuds exclus Filtre de l'arborescence des p…" at bounding box center [185, 368] width 277 height 491
click at [96, 266] on div at bounding box center [98, 268] width 19 height 19
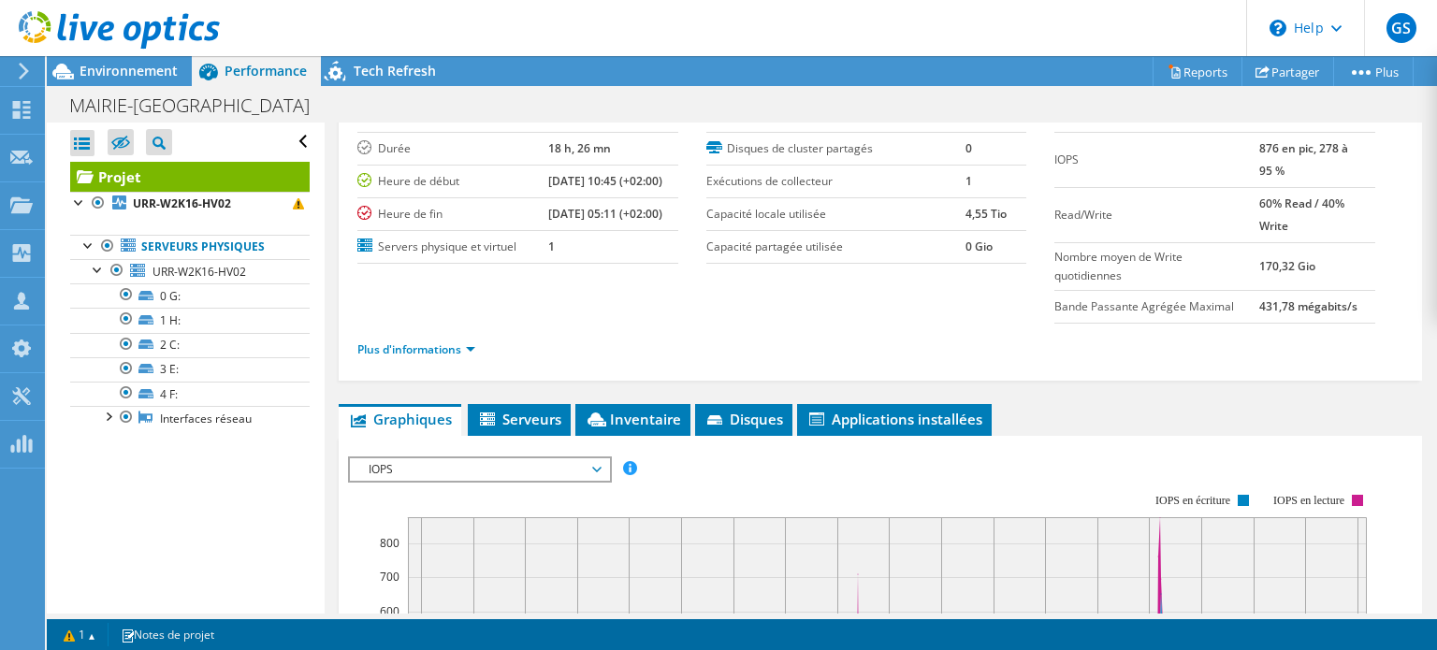
scroll to position [281, 0]
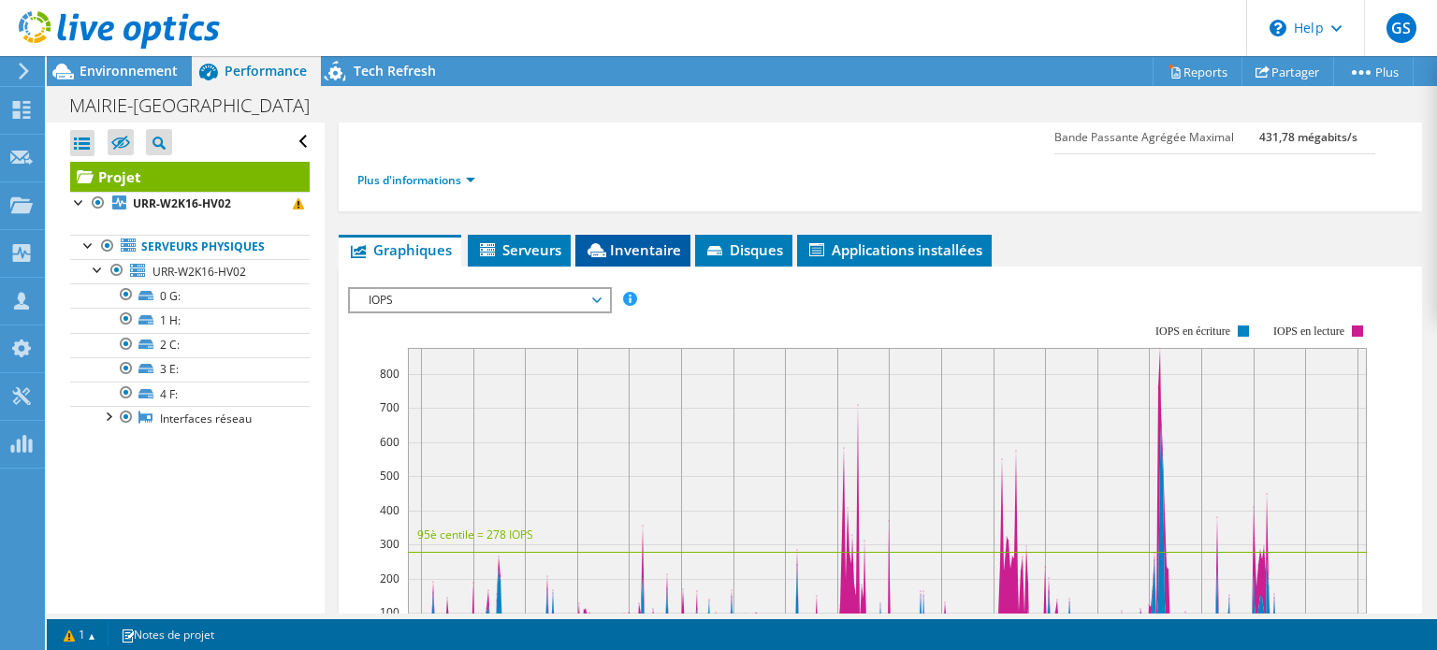
click at [608, 242] on span "Inventaire" at bounding box center [633, 249] width 96 height 19
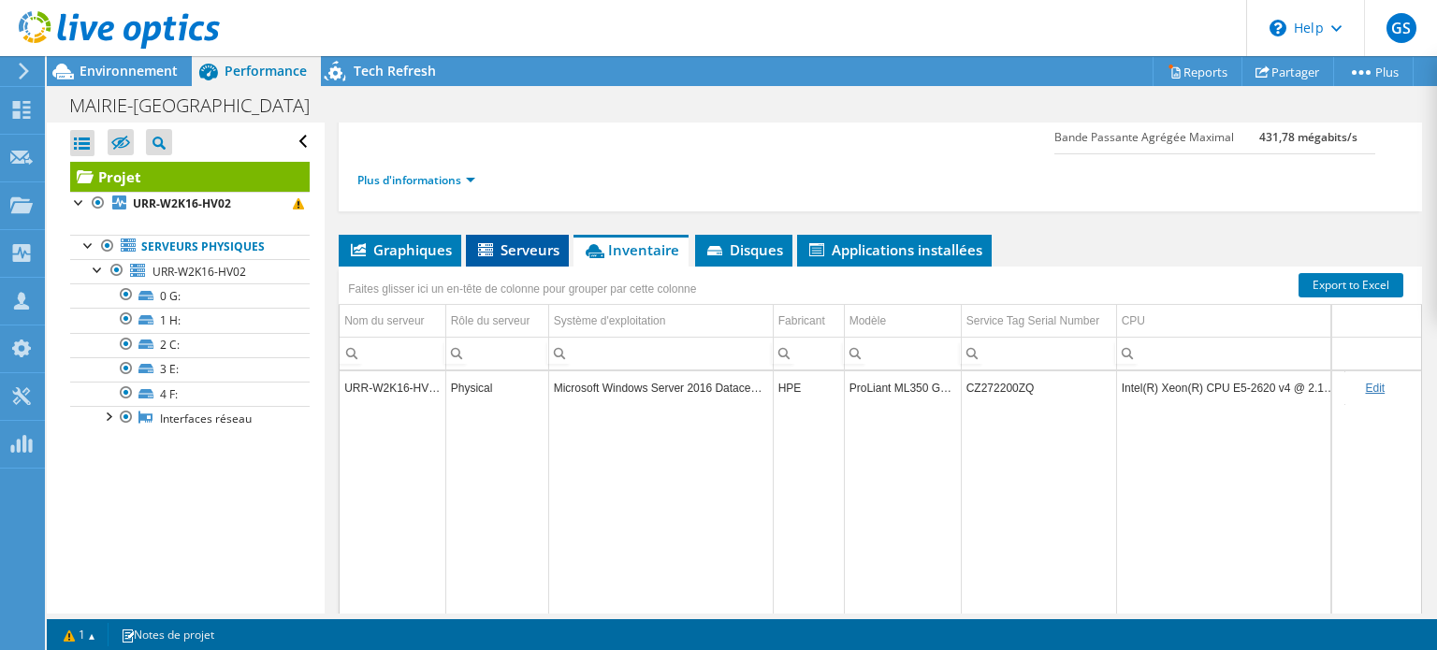
click at [509, 252] on span "Serveurs" at bounding box center [517, 249] width 84 height 19
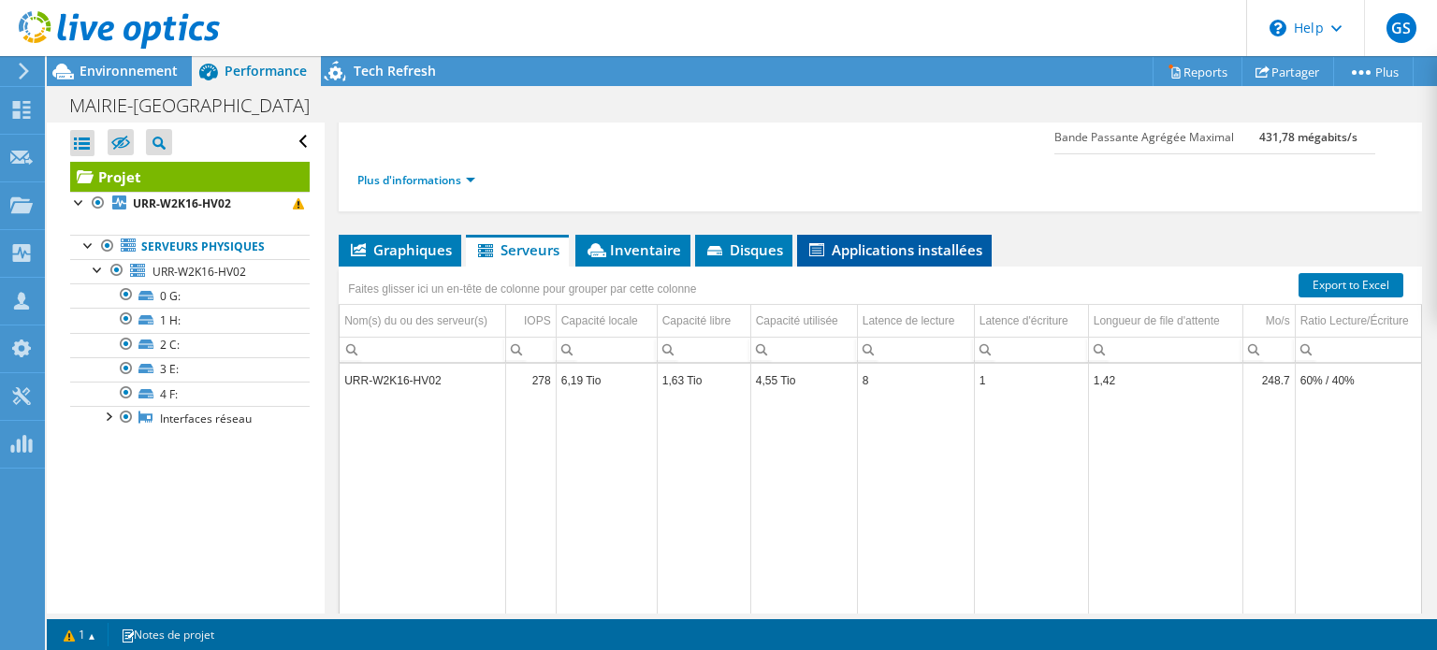
click at [856, 257] on li "Applications installées" at bounding box center [894, 251] width 195 height 32
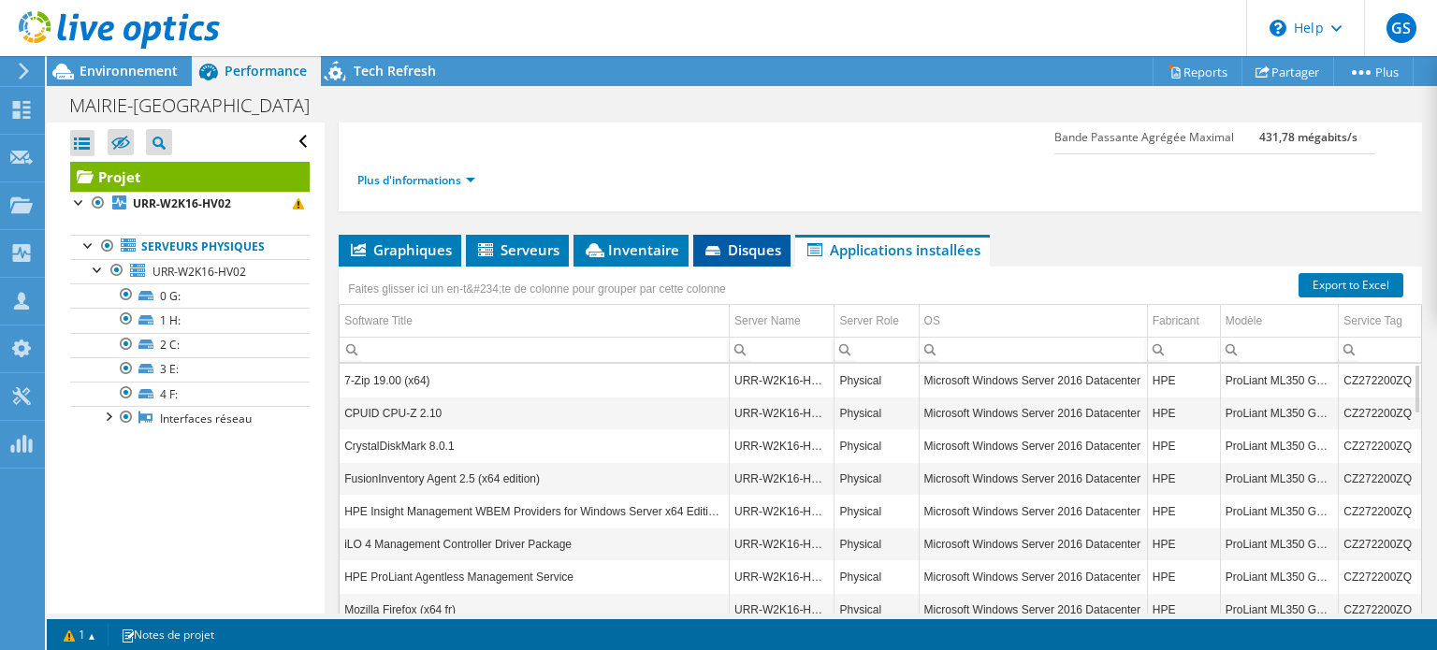
click at [729, 246] on span "Disques" at bounding box center [742, 249] width 79 height 19
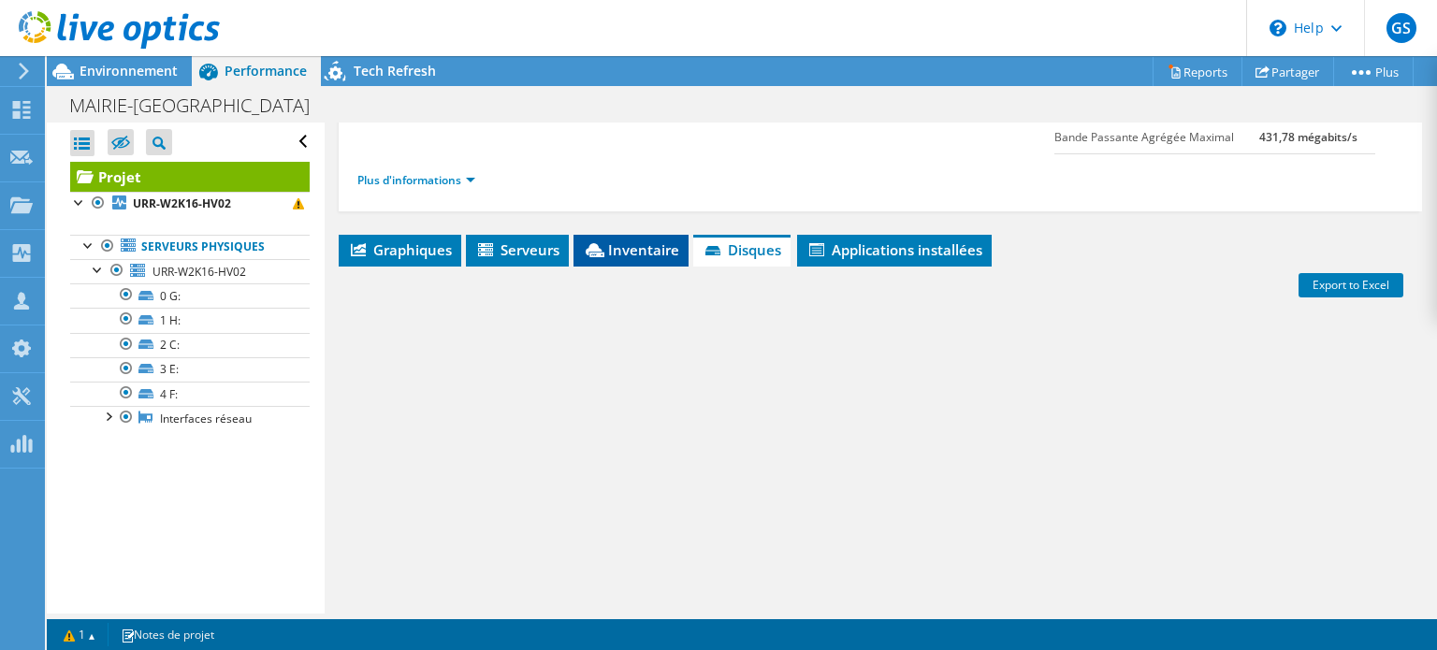
click at [614, 246] on span "Inventaire" at bounding box center [631, 249] width 96 height 19
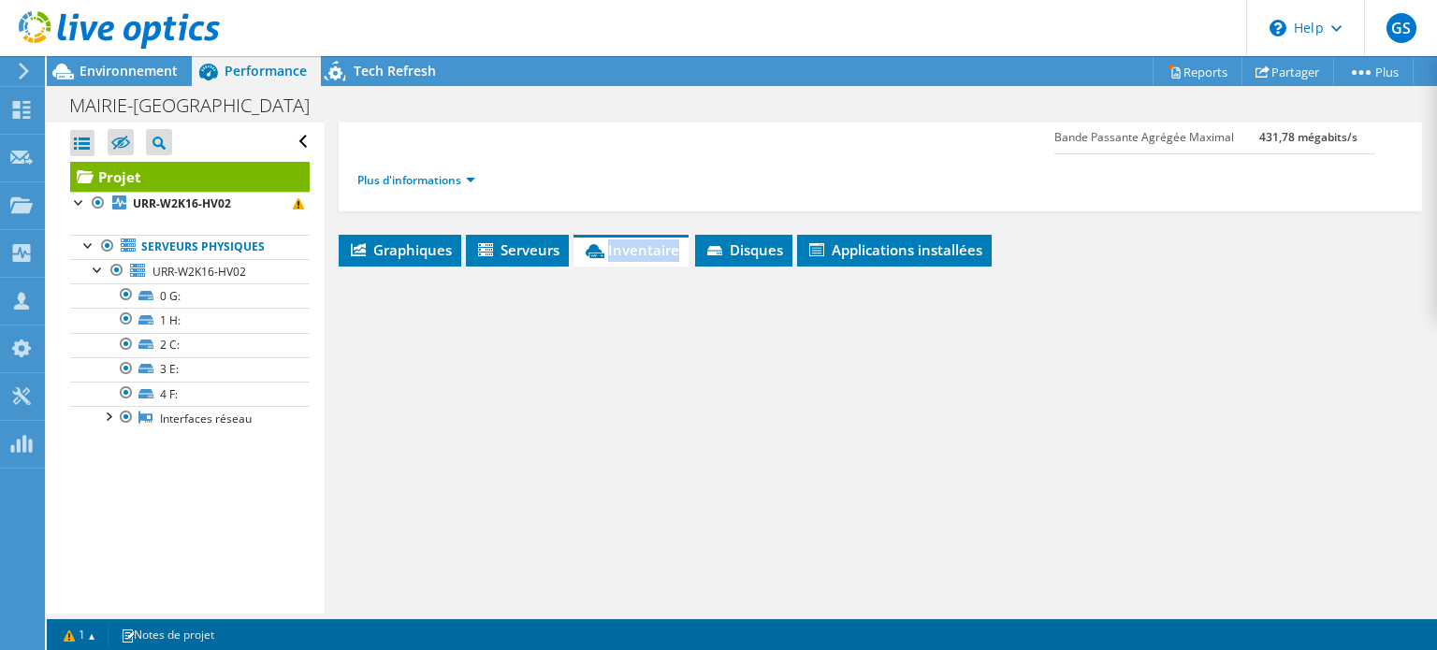
click at [614, 246] on span "Inventaire" at bounding box center [631, 249] width 96 height 19
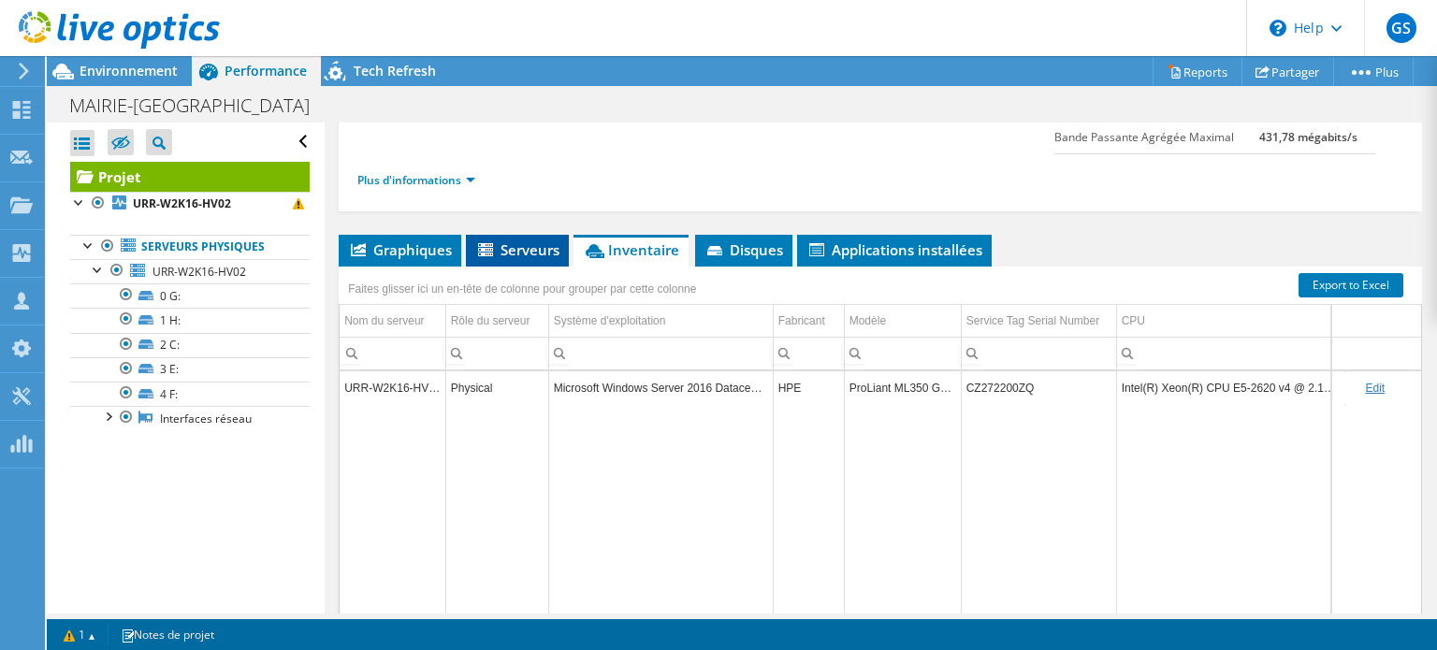
click at [501, 243] on span "Serveurs" at bounding box center [517, 249] width 84 height 19
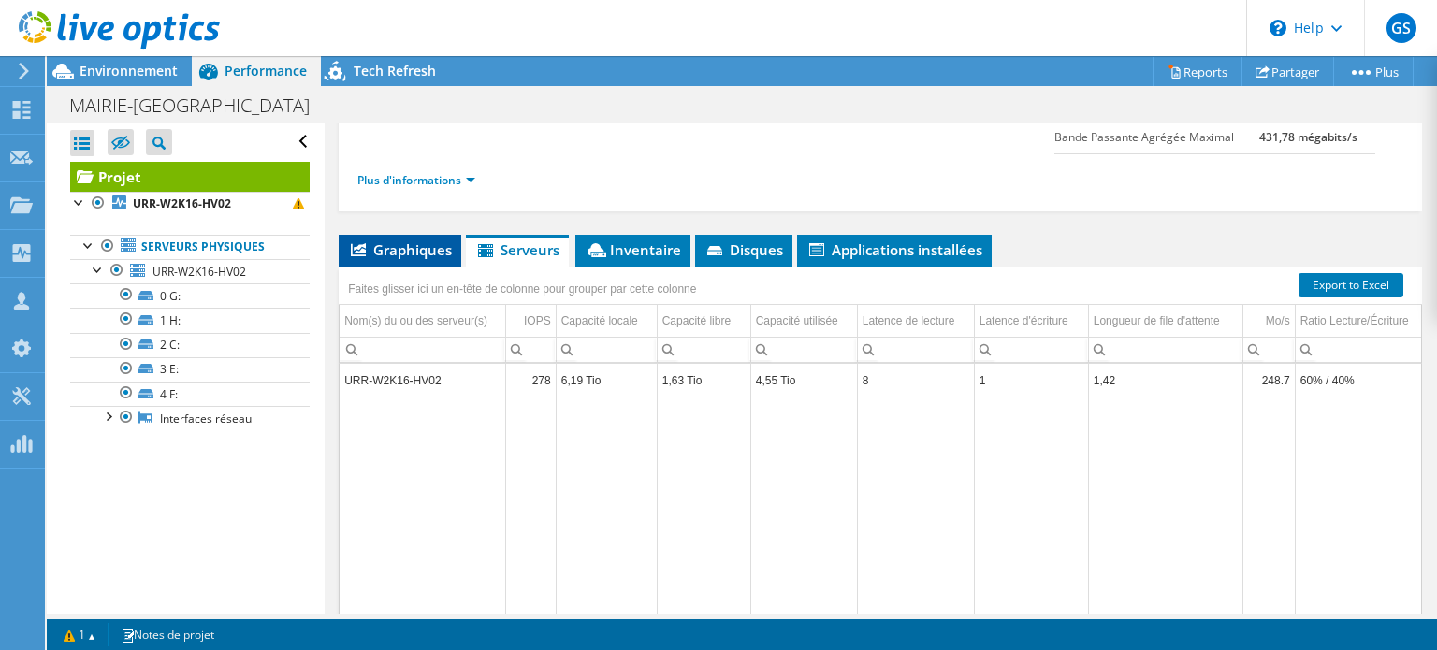
click at [404, 240] on span "Graphiques" at bounding box center [400, 249] width 104 height 19
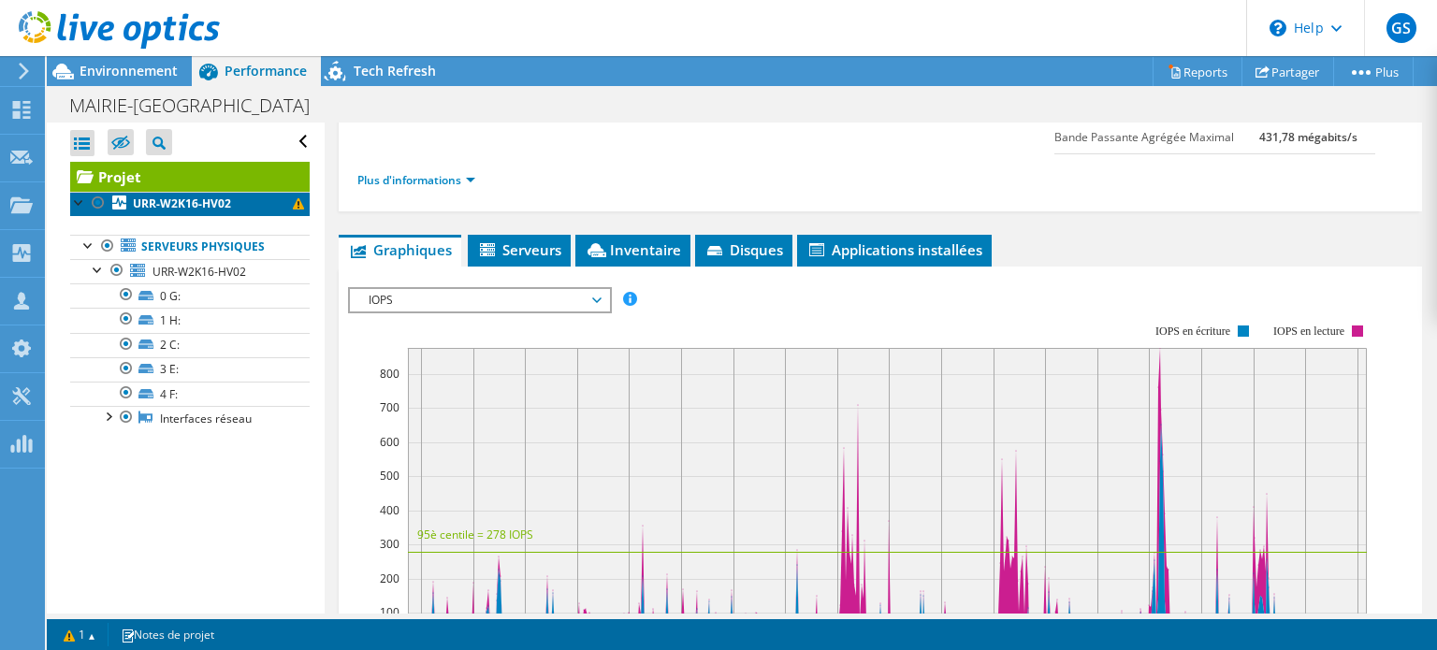
click at [195, 208] on b "URR-W2K16-HV02" at bounding box center [182, 204] width 98 height 16
